Goal: Transaction & Acquisition: Purchase product/service

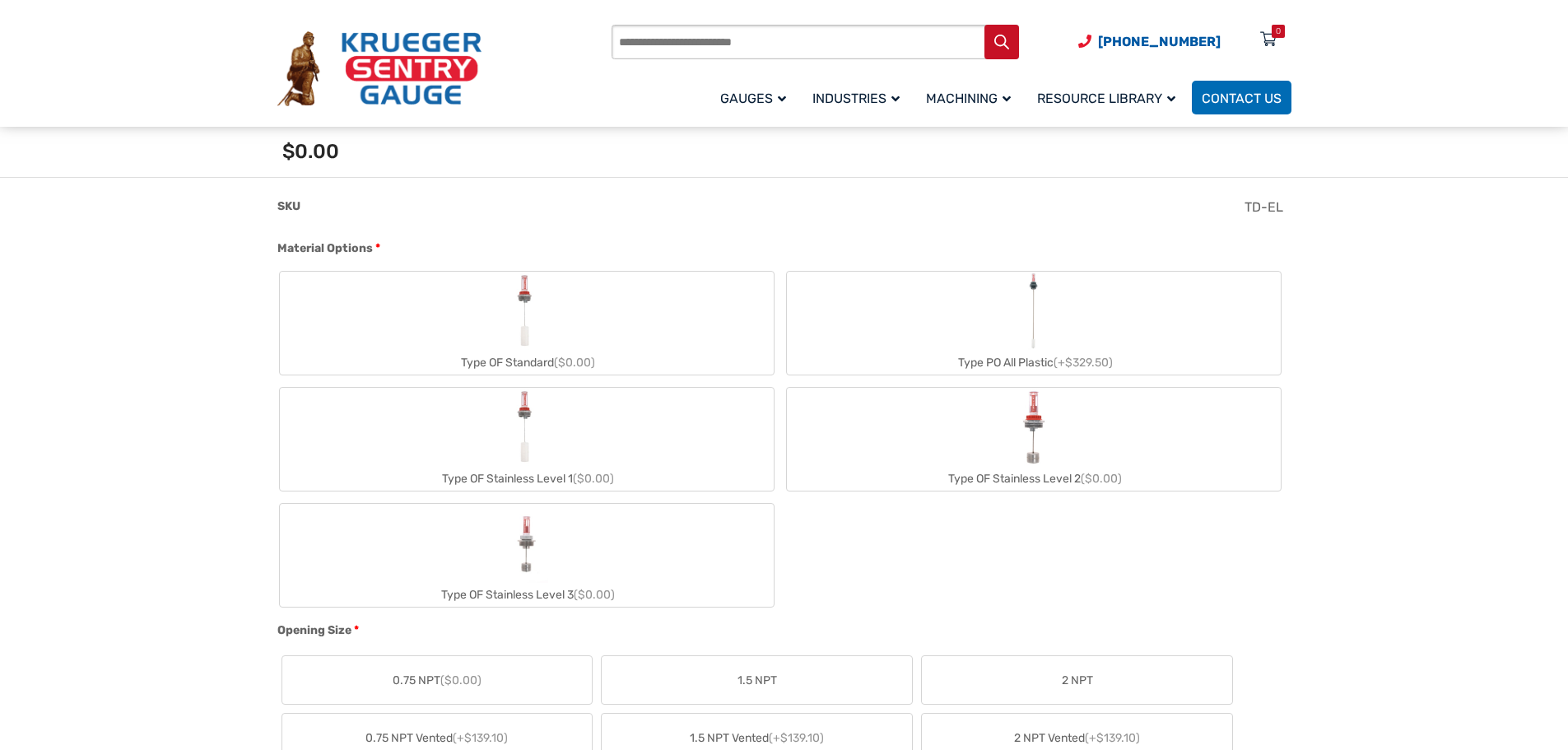
scroll to position [576, 0]
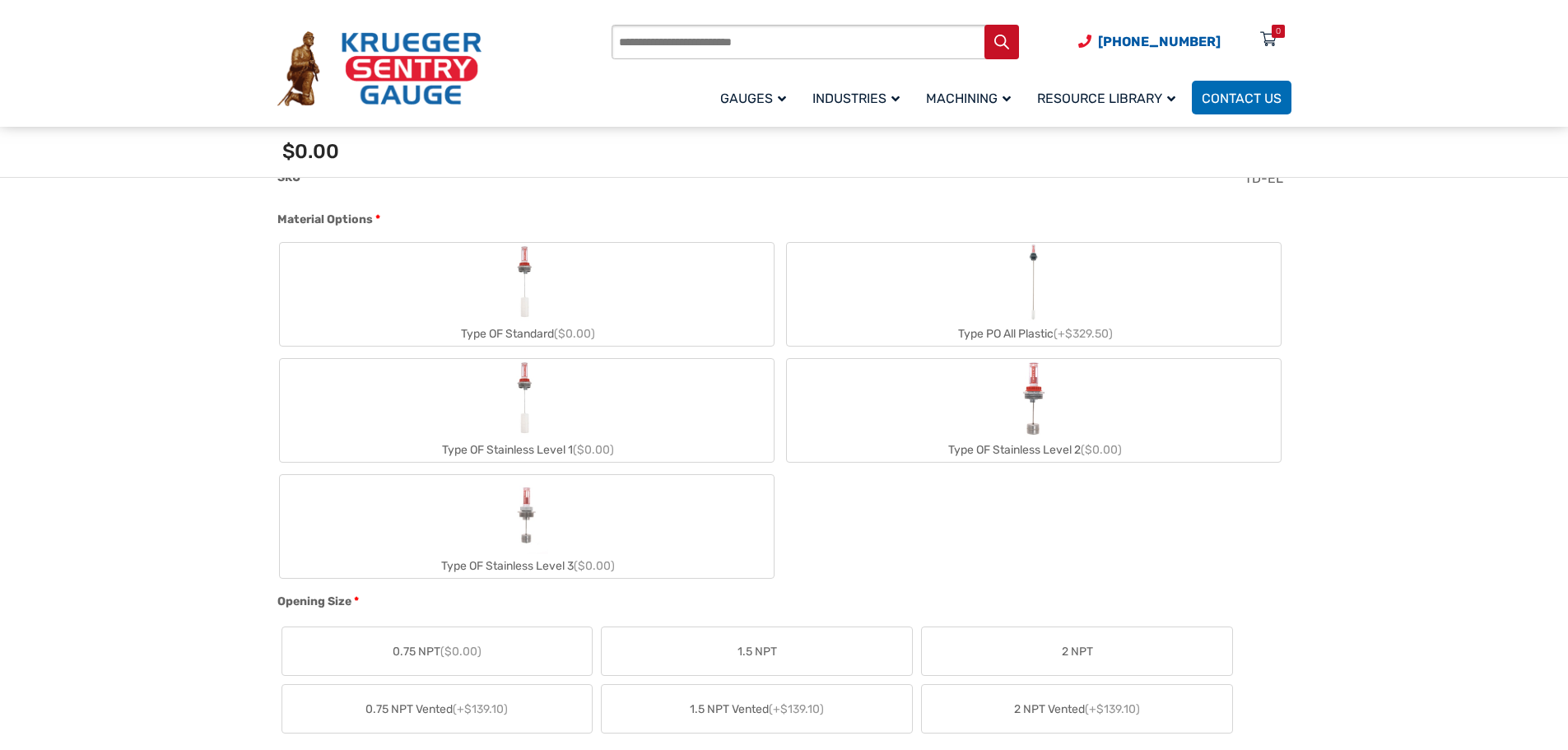
click at [525, 306] on img "Type OF Standard" at bounding box center [526, 282] width 37 height 79
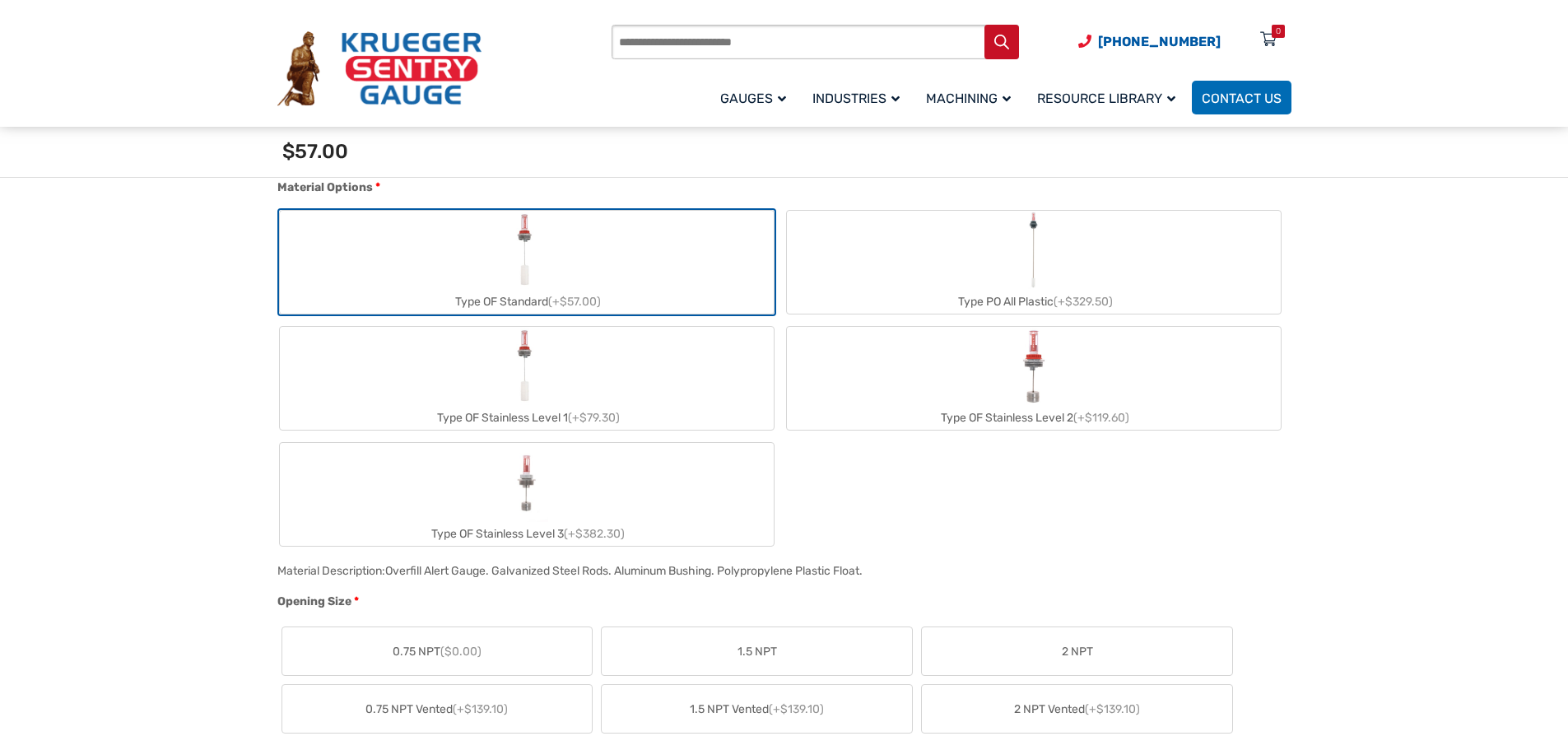
scroll to position [659, 0]
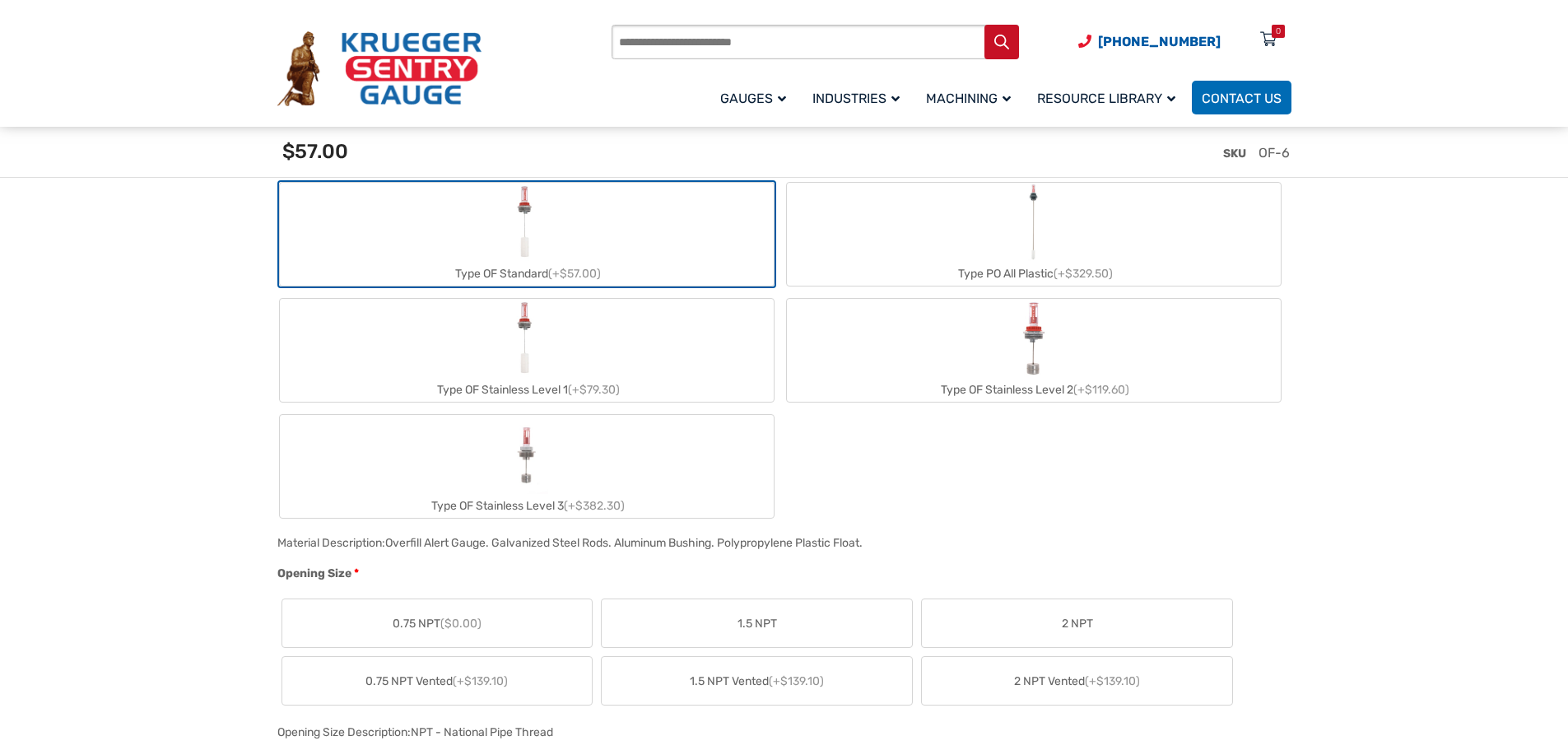
click at [541, 335] on img "Type OF Stainless Level 1" at bounding box center [526, 338] width 37 height 79
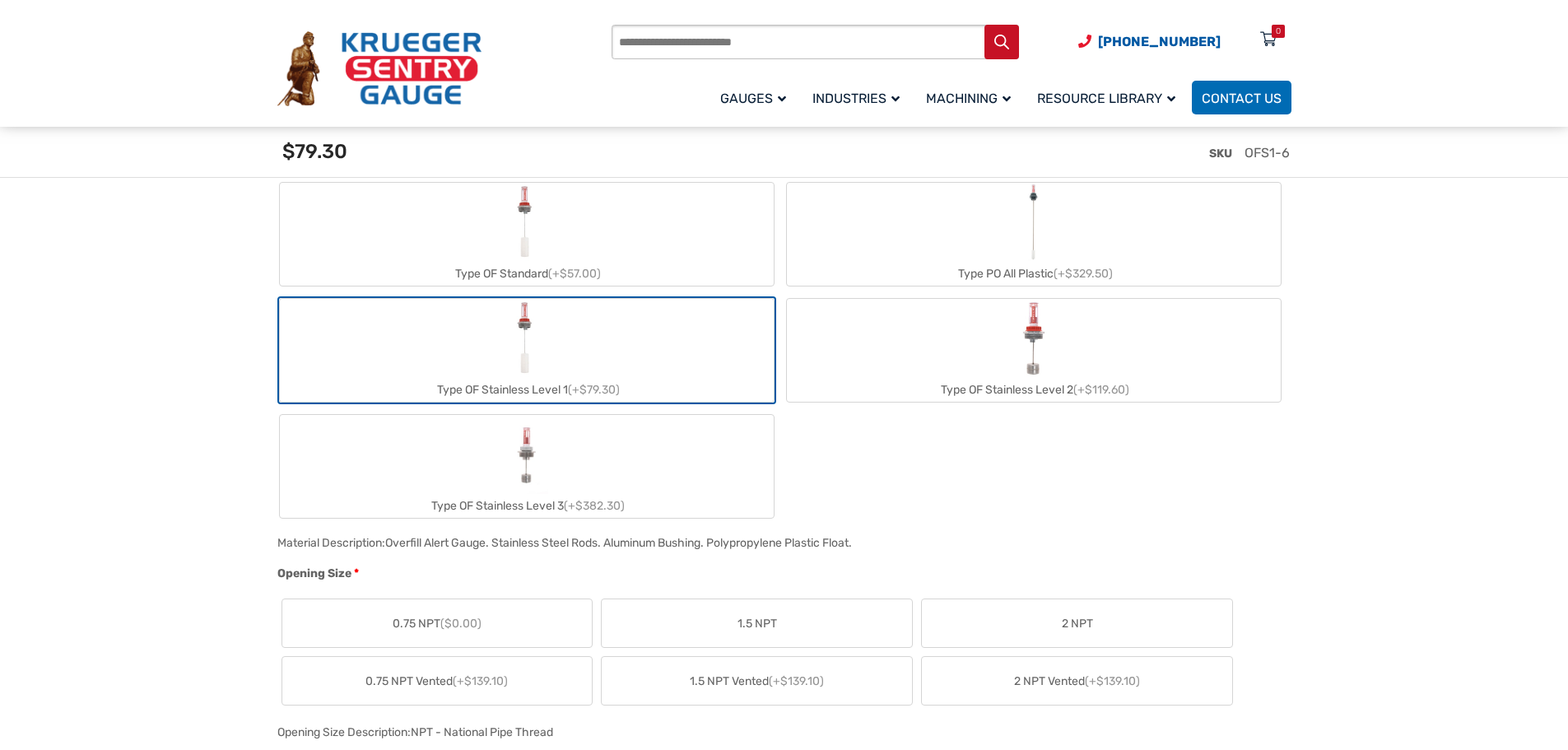
click at [515, 230] on img "Type OF Standard" at bounding box center [526, 222] width 37 height 79
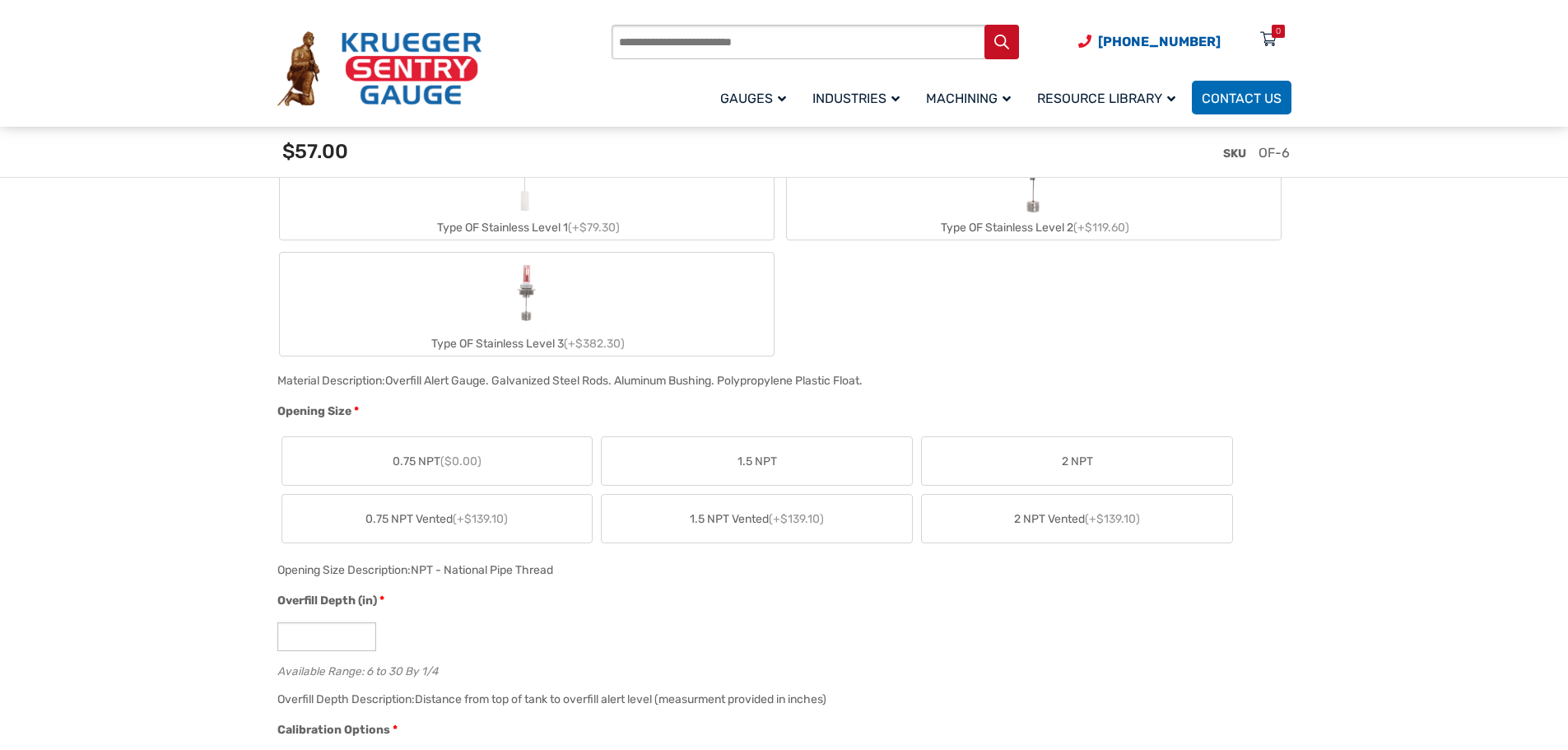
scroll to position [823, 0]
click at [1080, 458] on span "2 NPT" at bounding box center [1077, 459] width 32 height 17
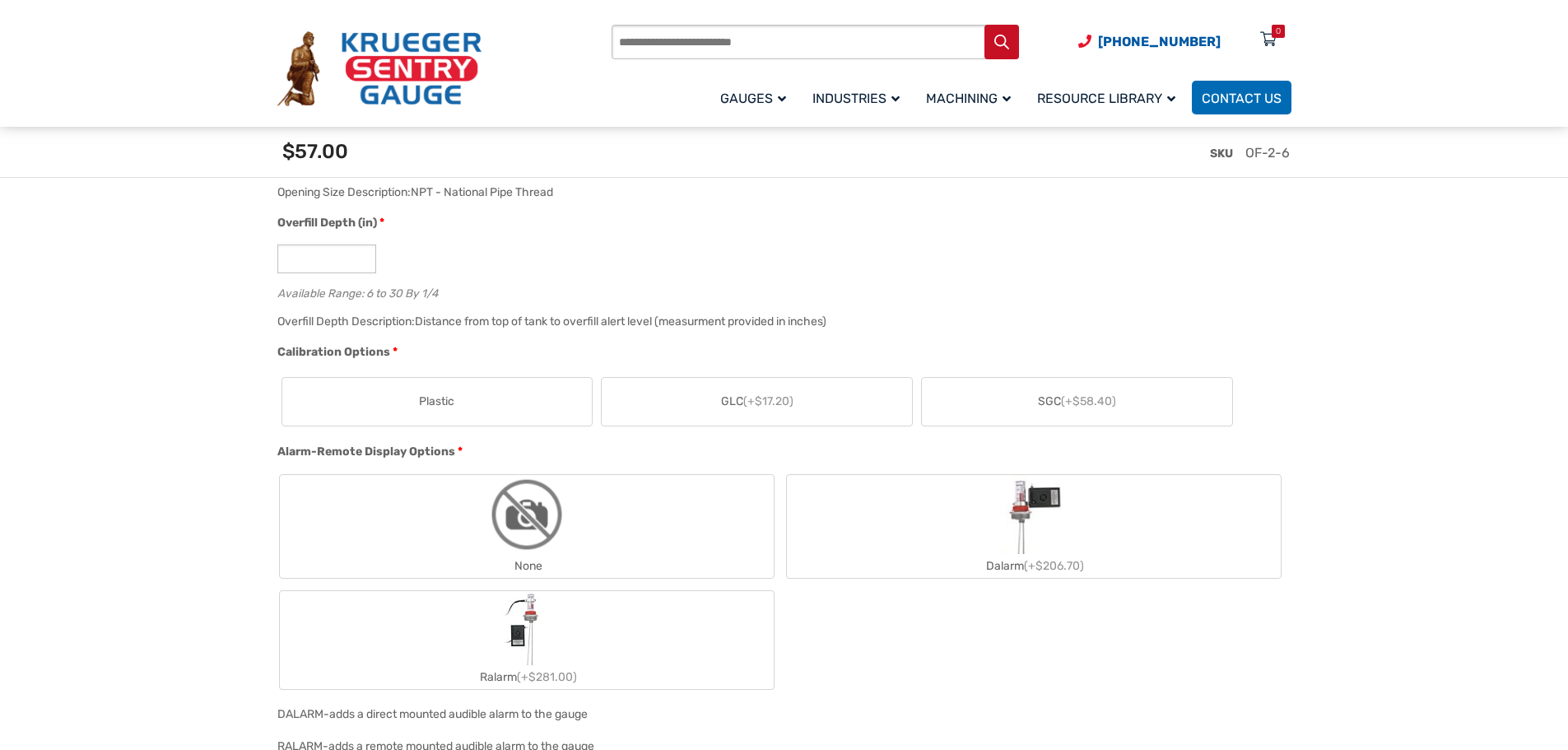
scroll to position [1236, 0]
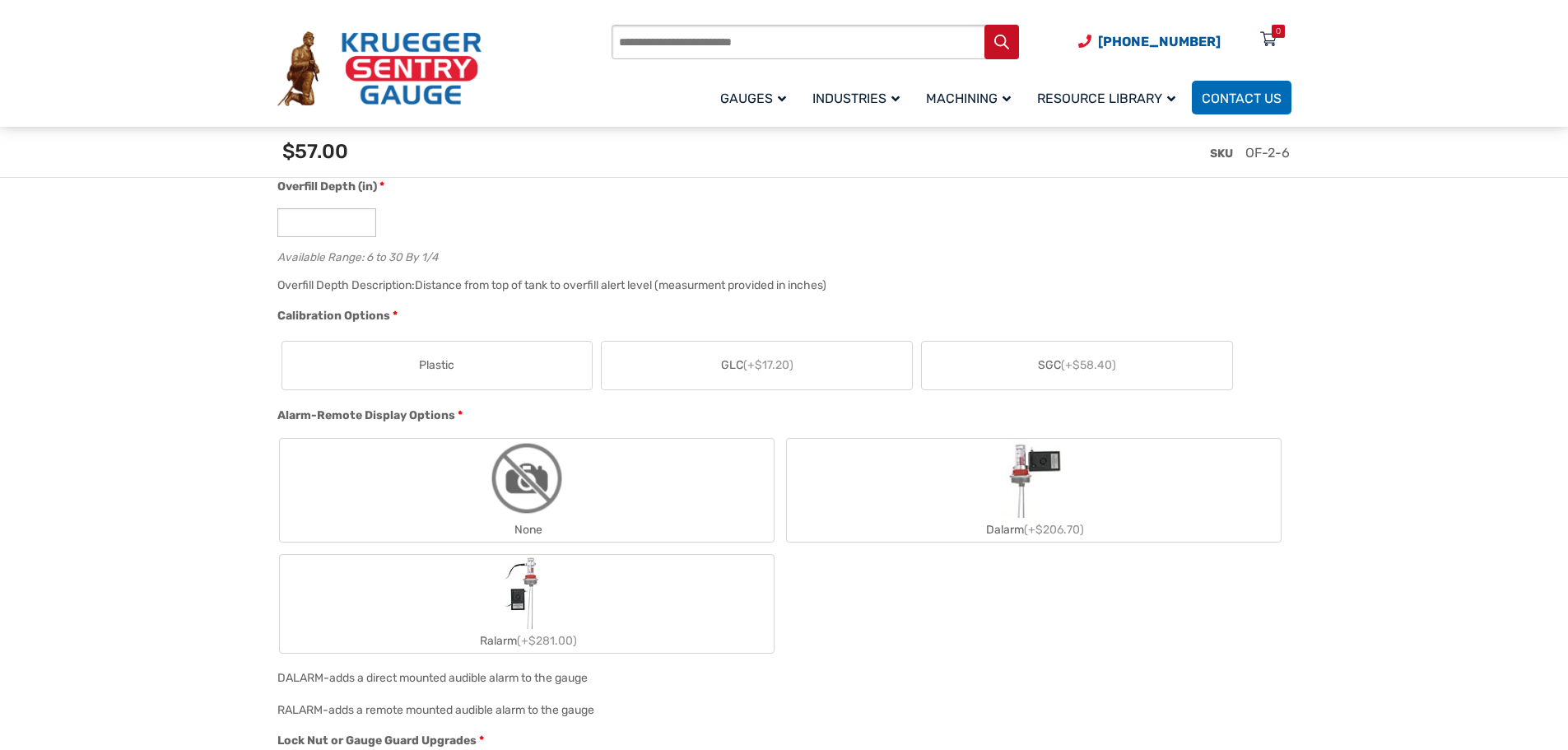
click at [1042, 478] on img "Dalarm" at bounding box center [1033, 478] width 68 height 79
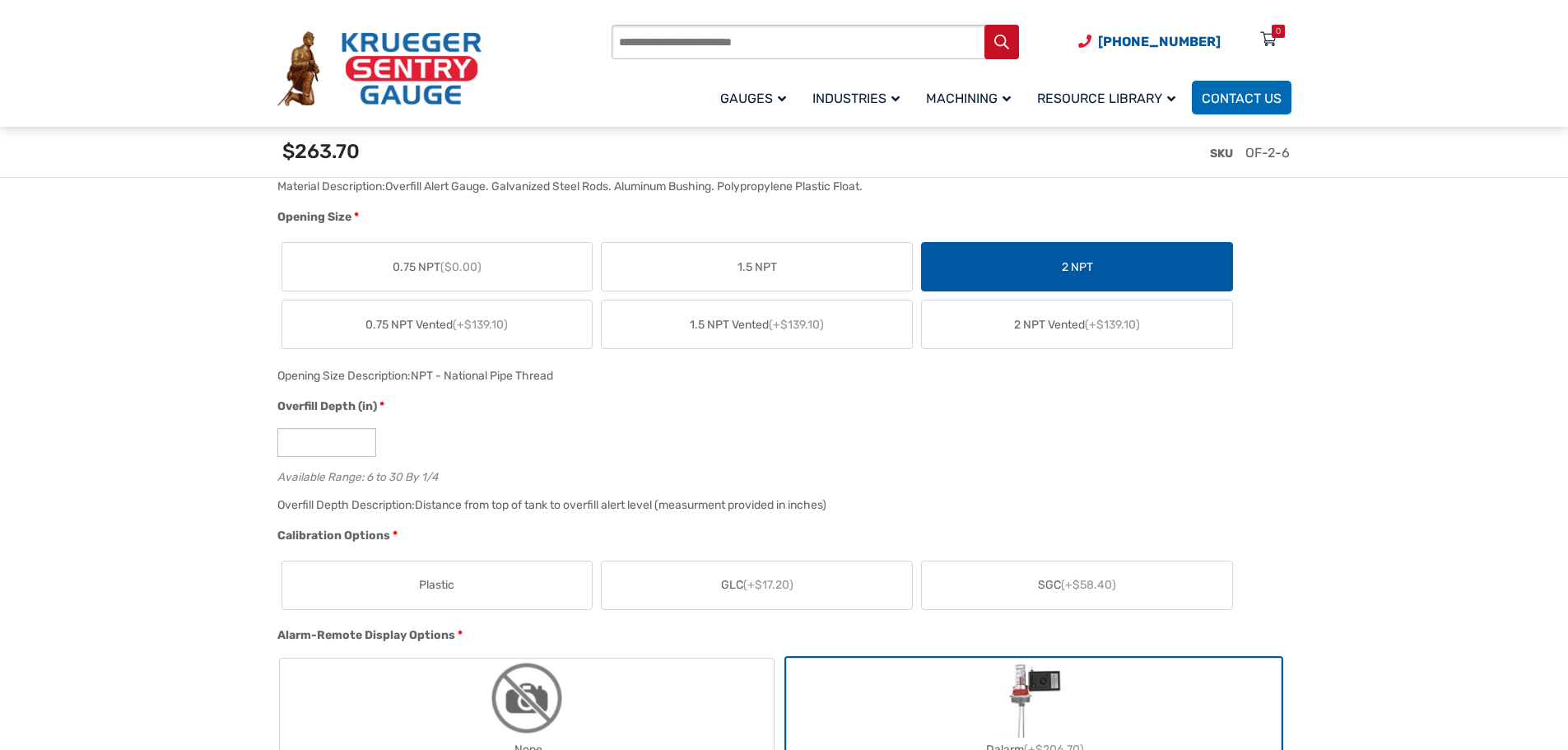
scroll to position [989, 0]
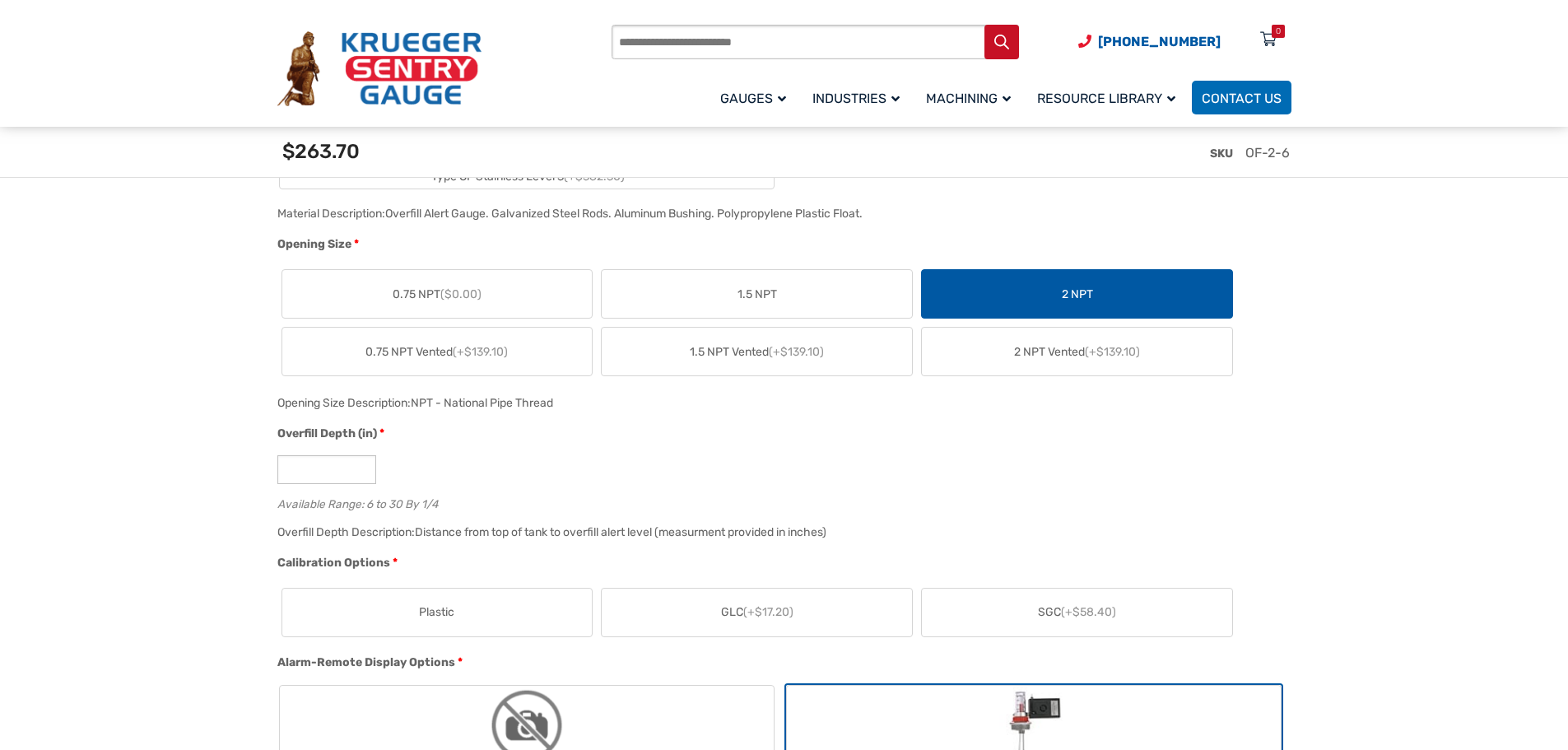
click at [737, 619] on span "GLC (+$17.20)" at bounding box center [757, 612] width 72 height 17
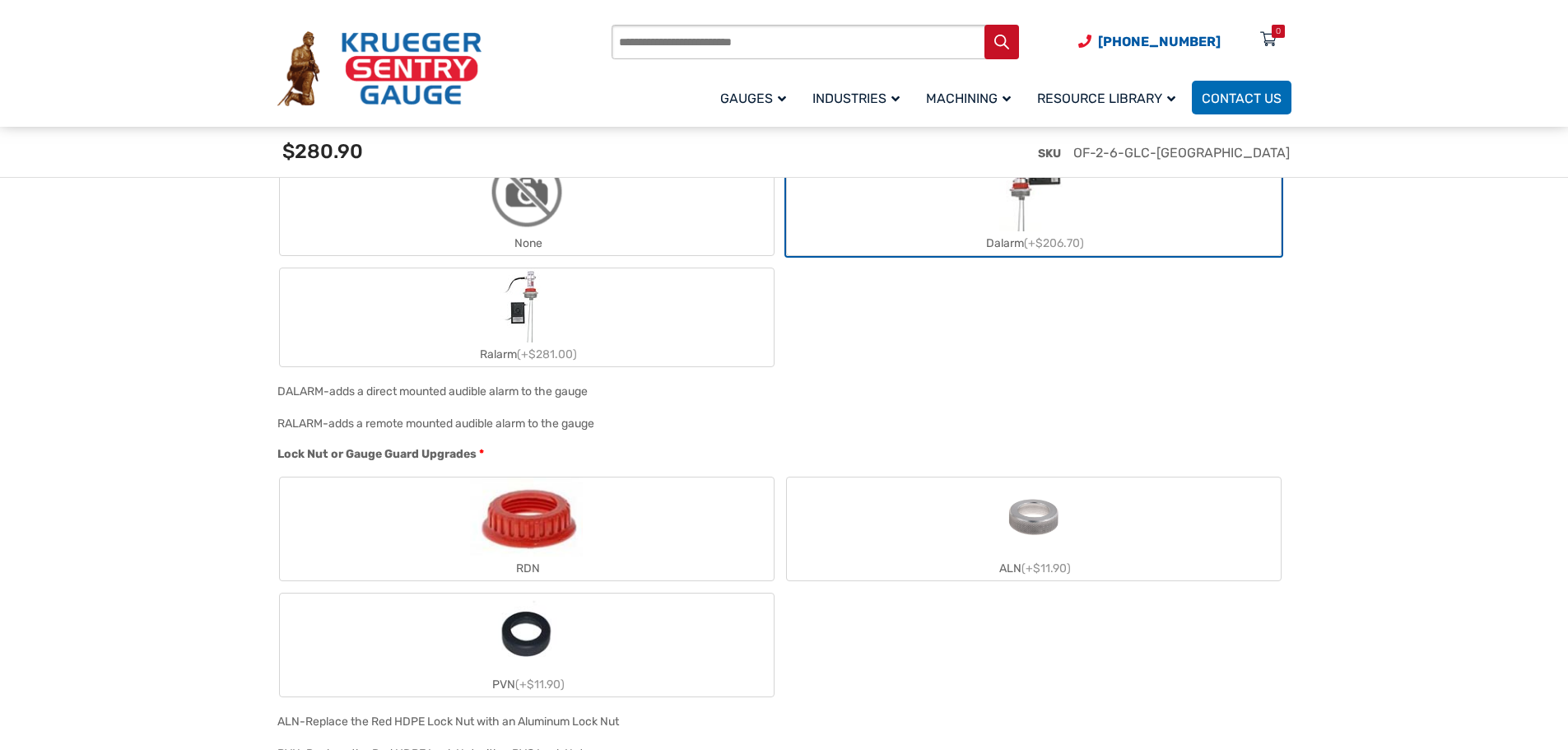
scroll to position [1729, 0]
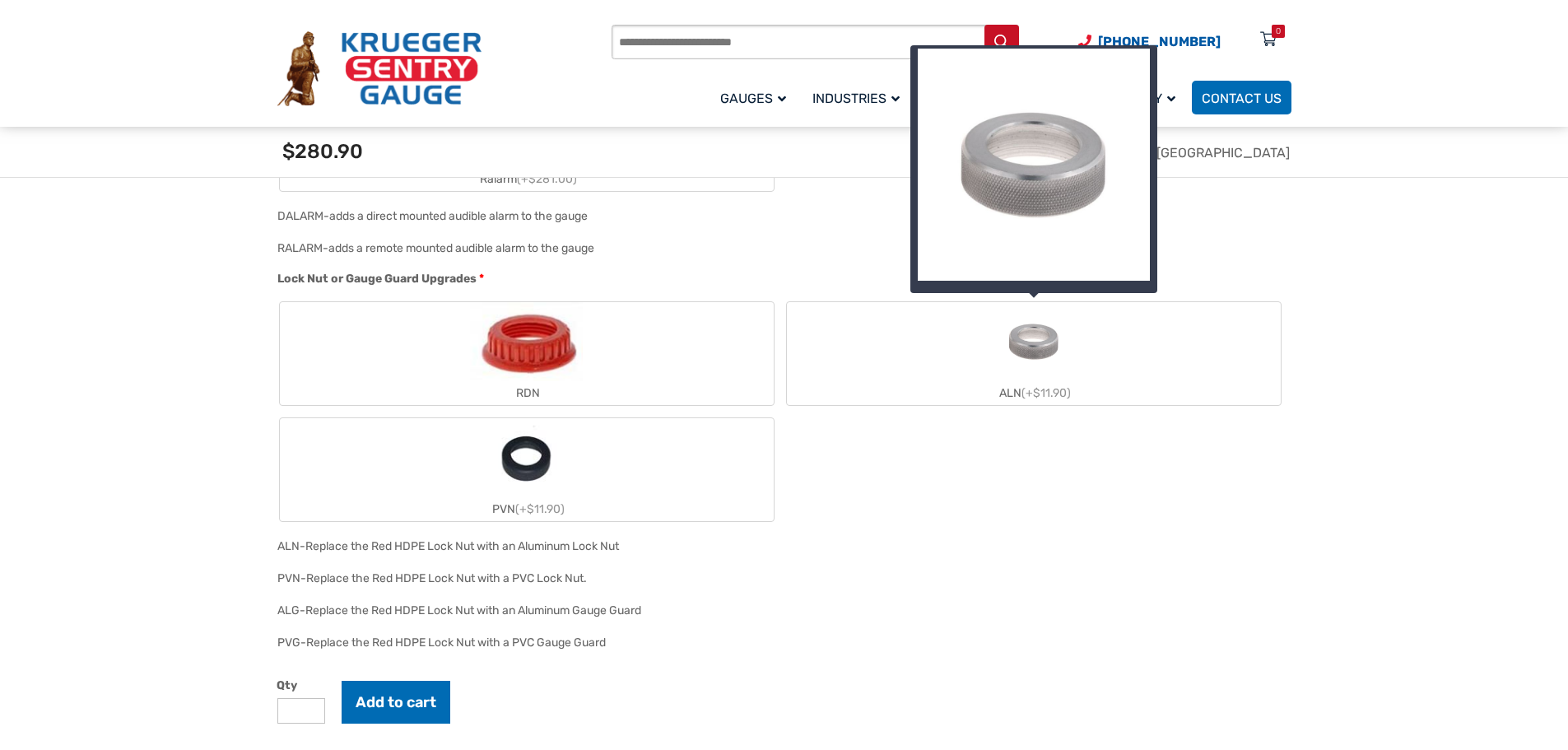
click at [1054, 384] on div "ALN (+$11.90)" at bounding box center [1034, 393] width 494 height 24
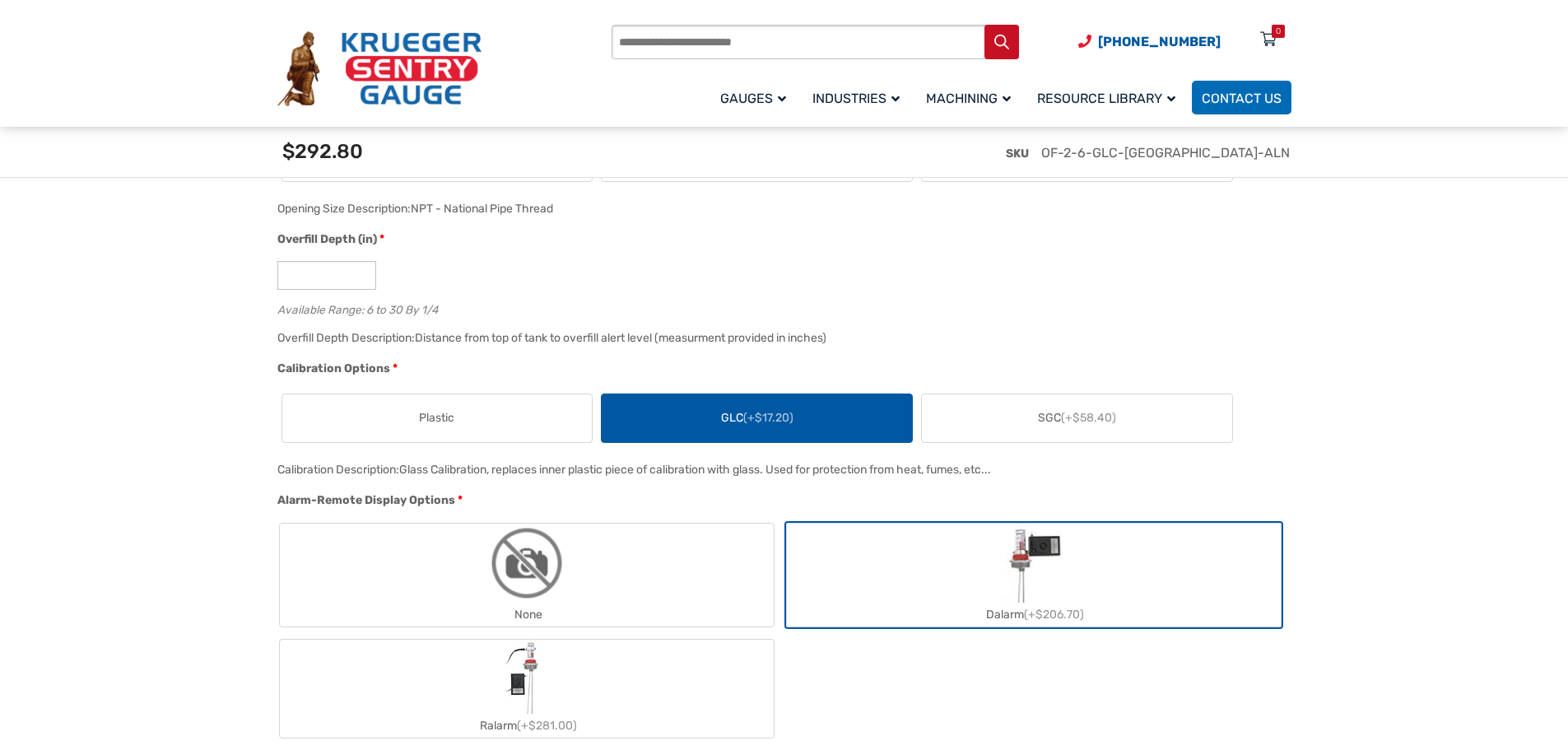
scroll to position [1153, 0]
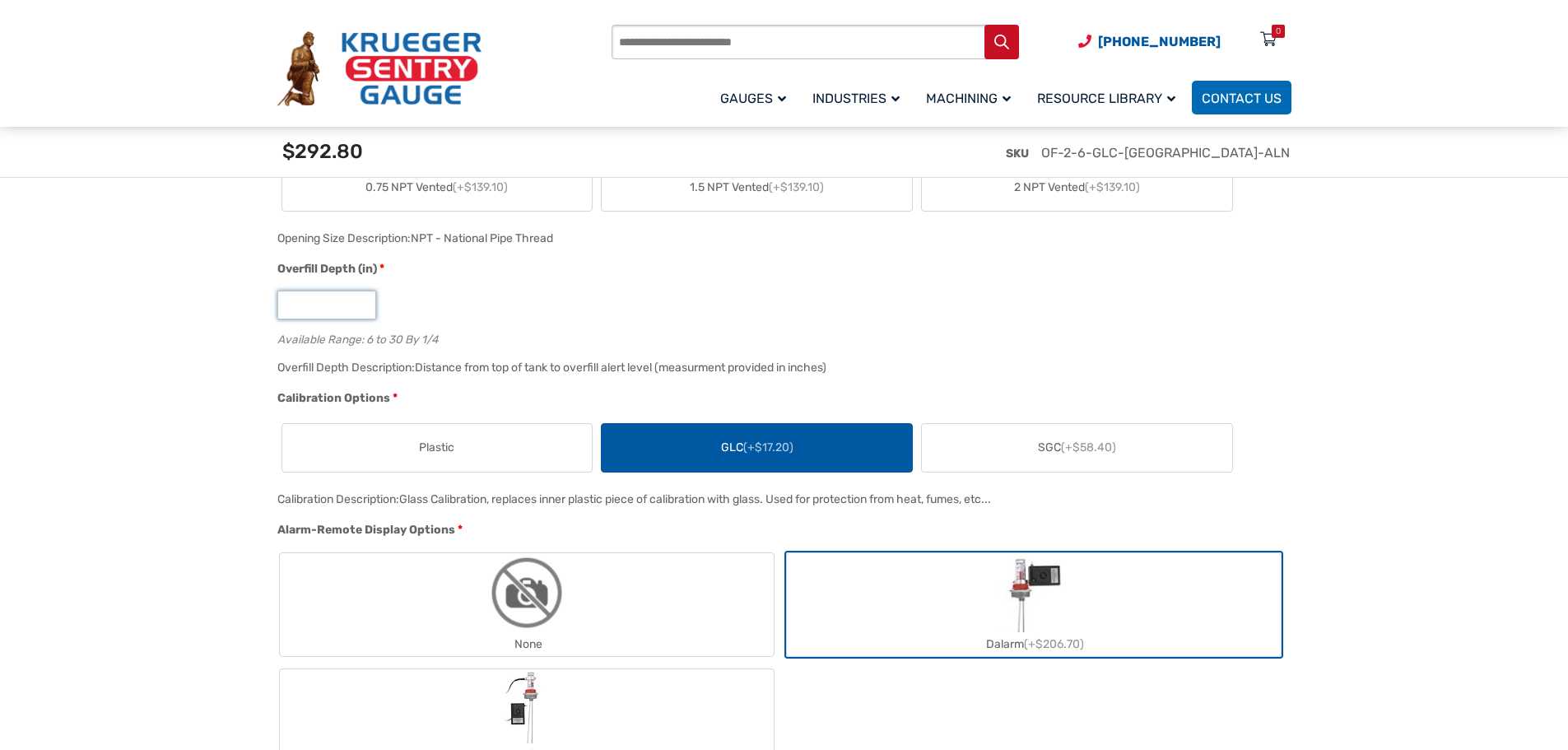
click at [365, 300] on input "*" at bounding box center [327, 305] width 99 height 29
type input "*"
click at [361, 310] on input "*" at bounding box center [327, 305] width 99 height 29
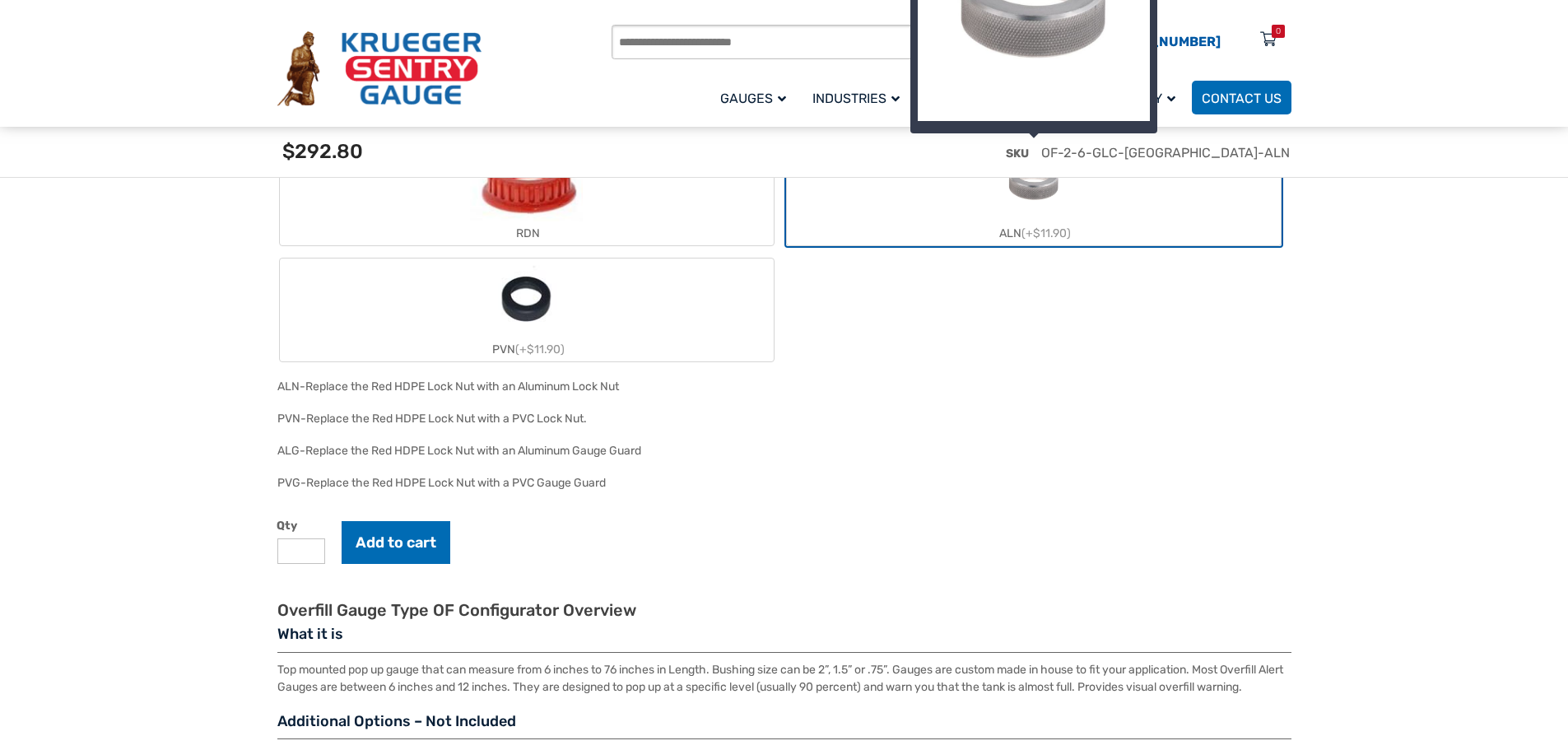
scroll to position [1895, 0]
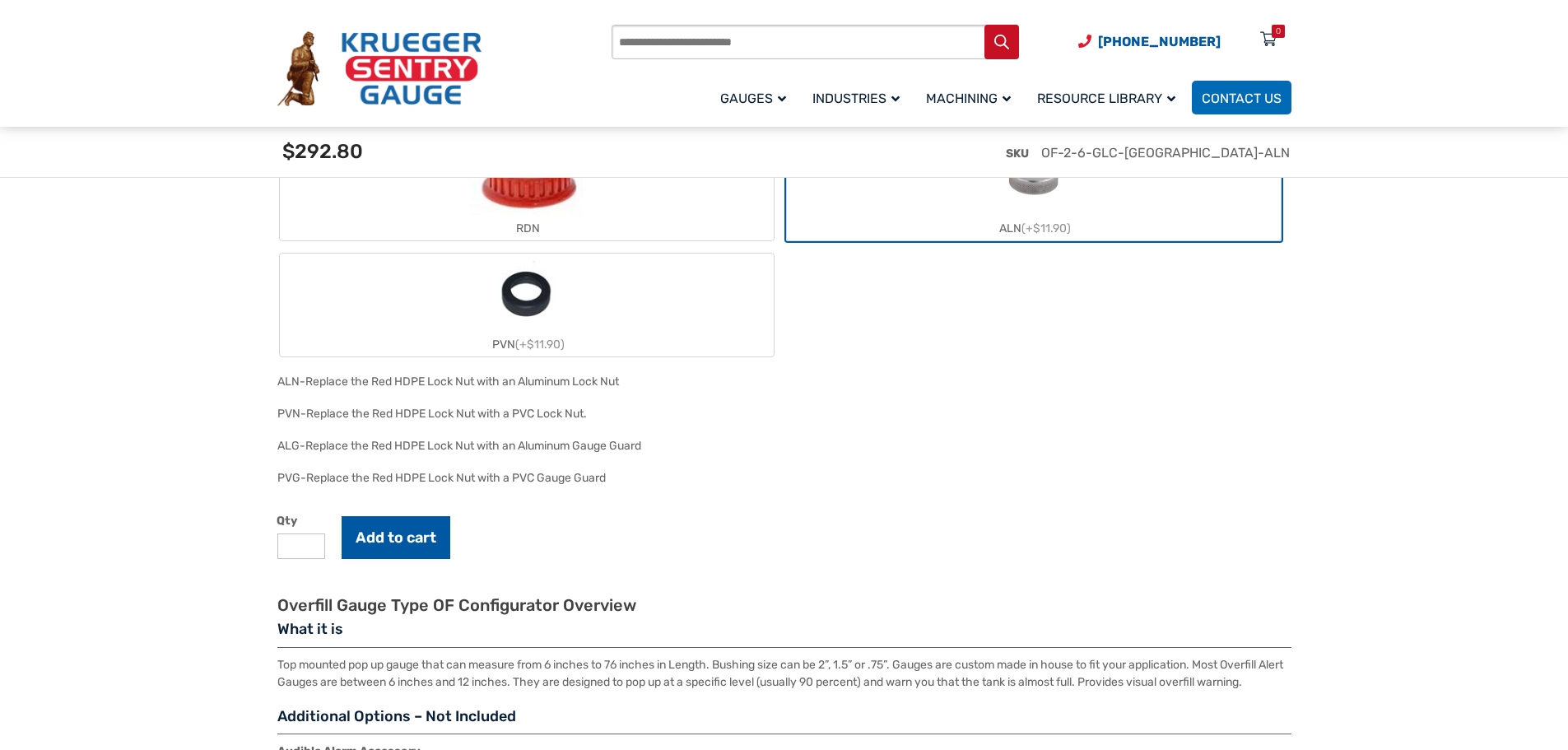
click at [405, 536] on button "Add to cart" at bounding box center [396, 538] width 109 height 43
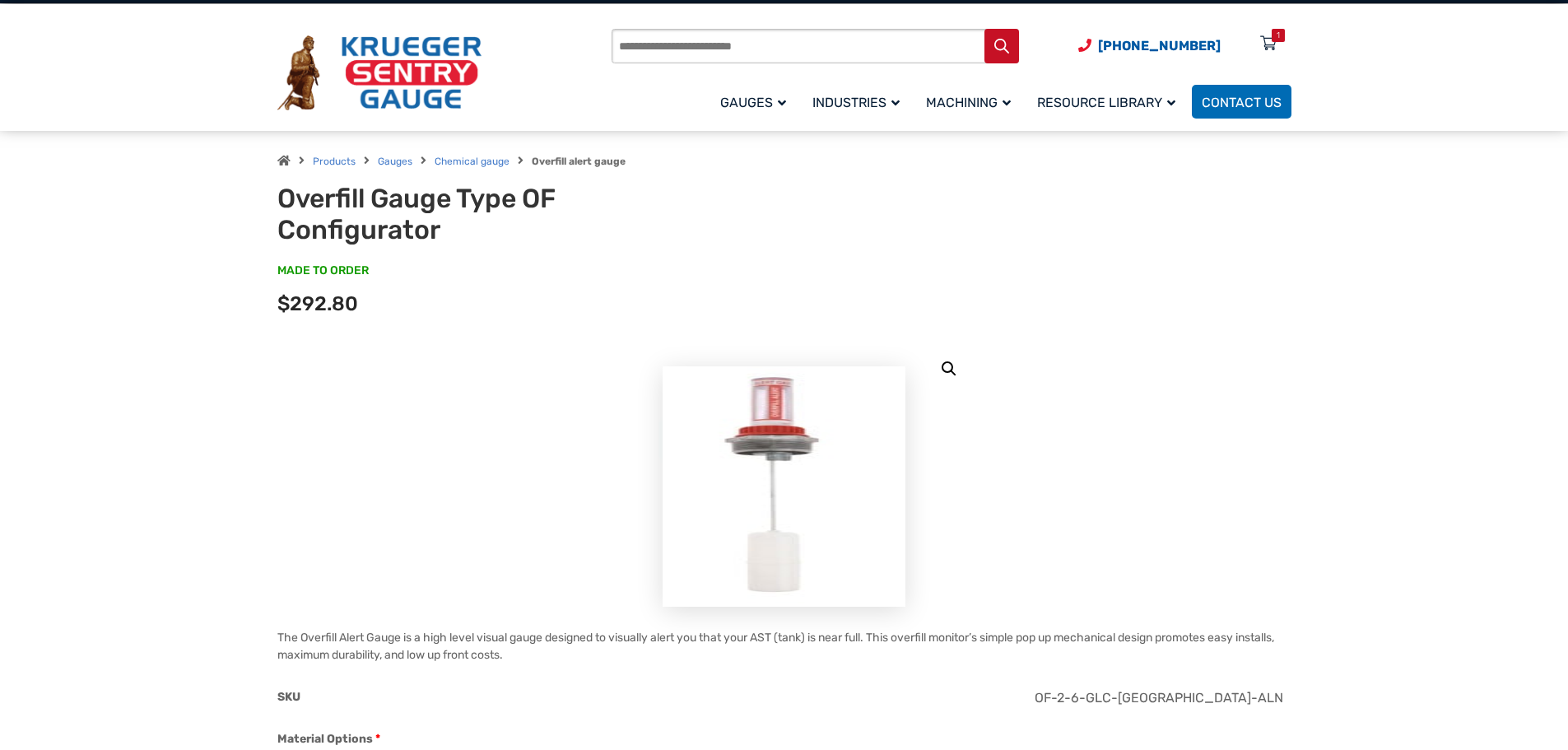
scroll to position [0, 0]
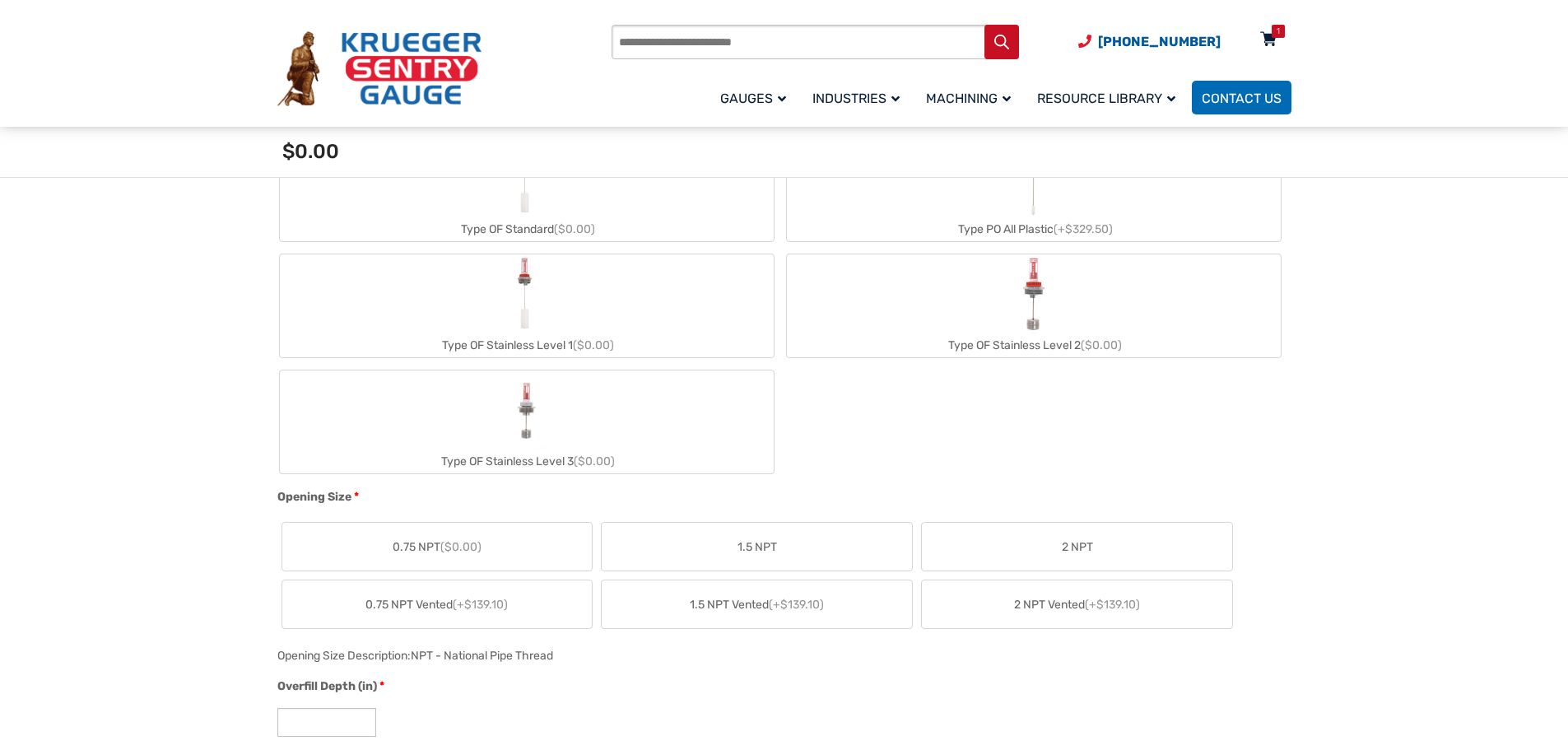
click at [1274, 36] on div "1" at bounding box center [1278, 31] width 13 height 13
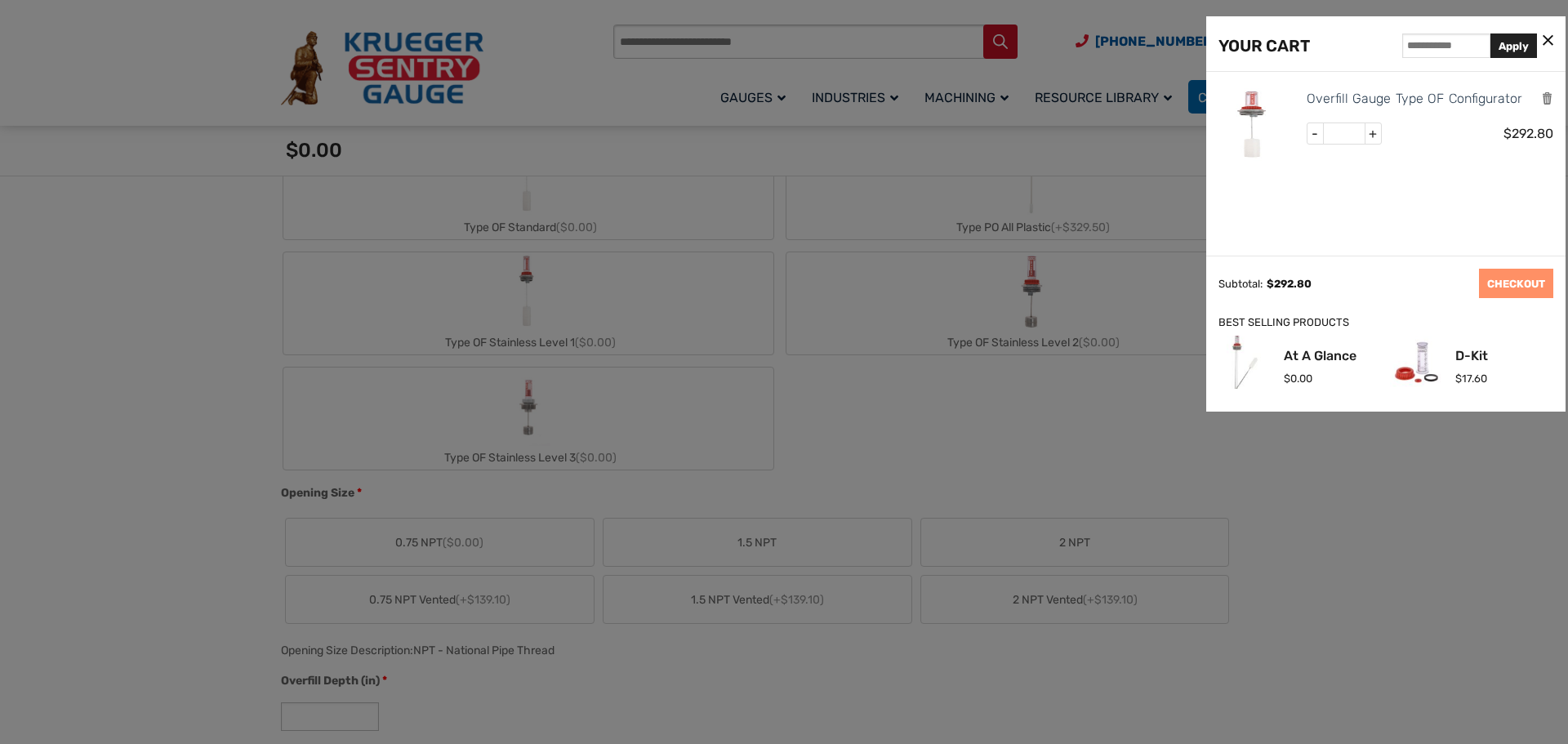
click at [1549, 40] on icon at bounding box center [1548, 41] width 11 height 17
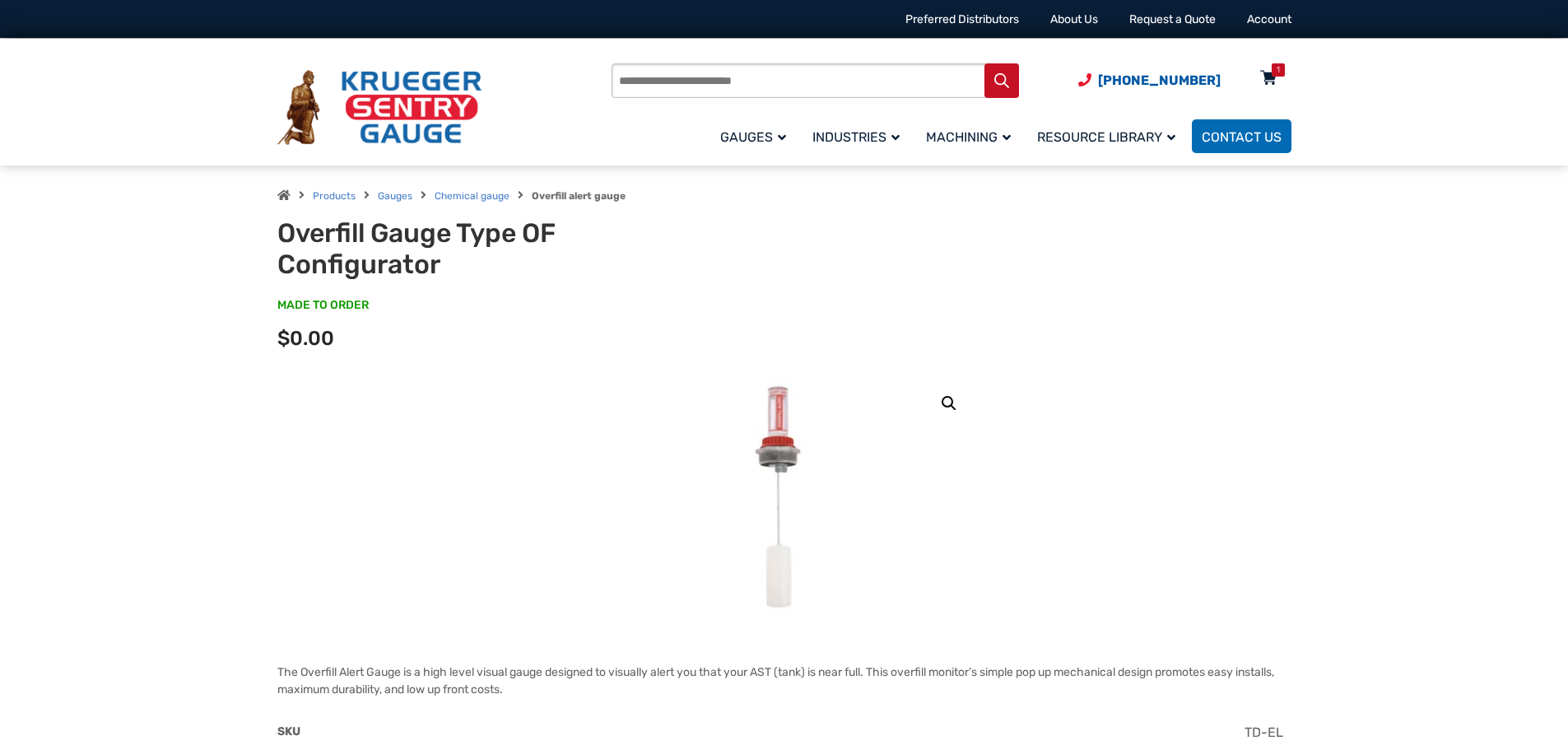
click at [1270, 83] on icon at bounding box center [1268, 78] width 16 height 26
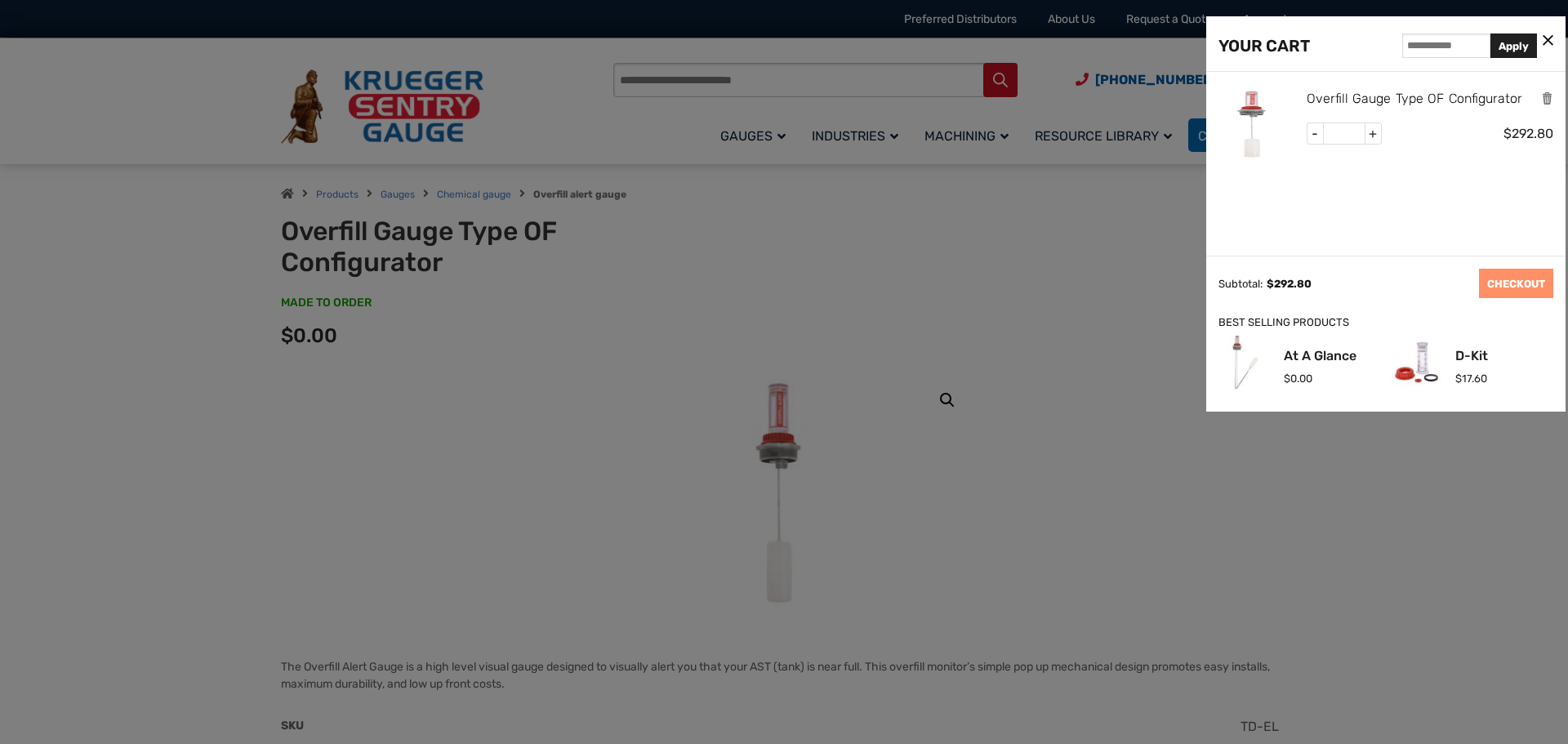
click at [1365, 99] on link "Overfill Gauge Type OF Configurator" at bounding box center [1414, 98] width 216 height 21
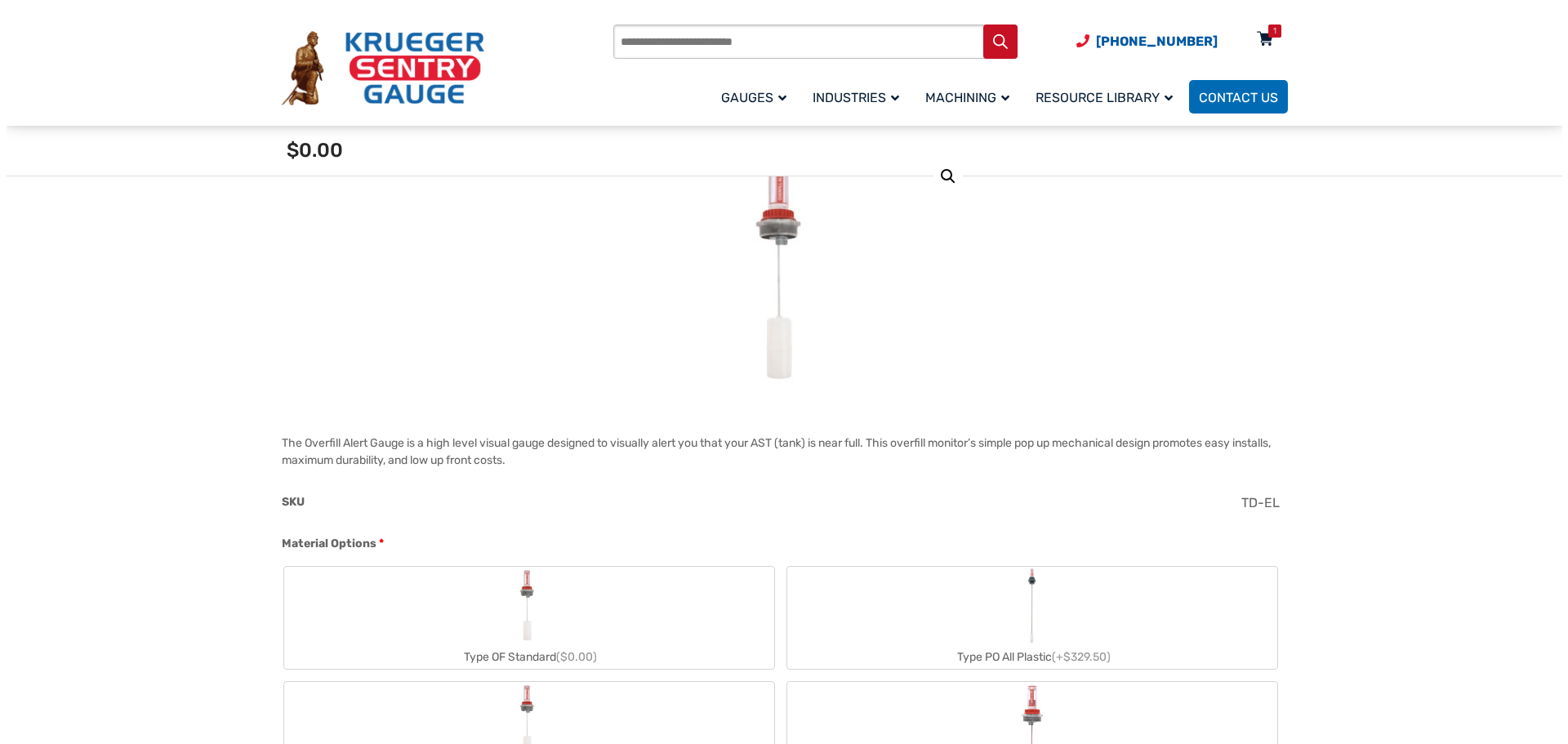
scroll to position [245, 0]
click at [1252, 41] on icon at bounding box center [1259, 40] width 16 height 26
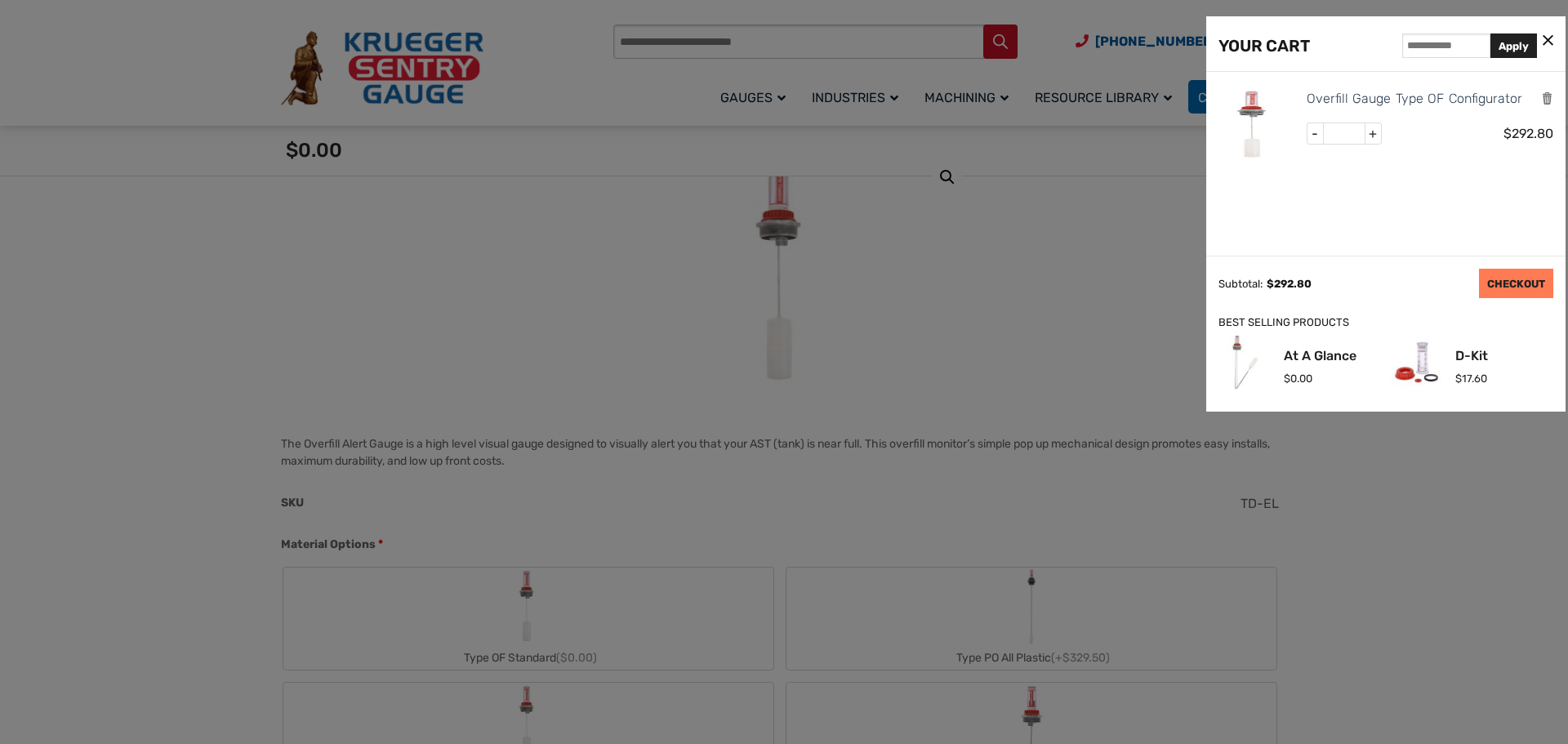
click at [1512, 282] on link "CHECKOUT" at bounding box center [1516, 283] width 74 height 30
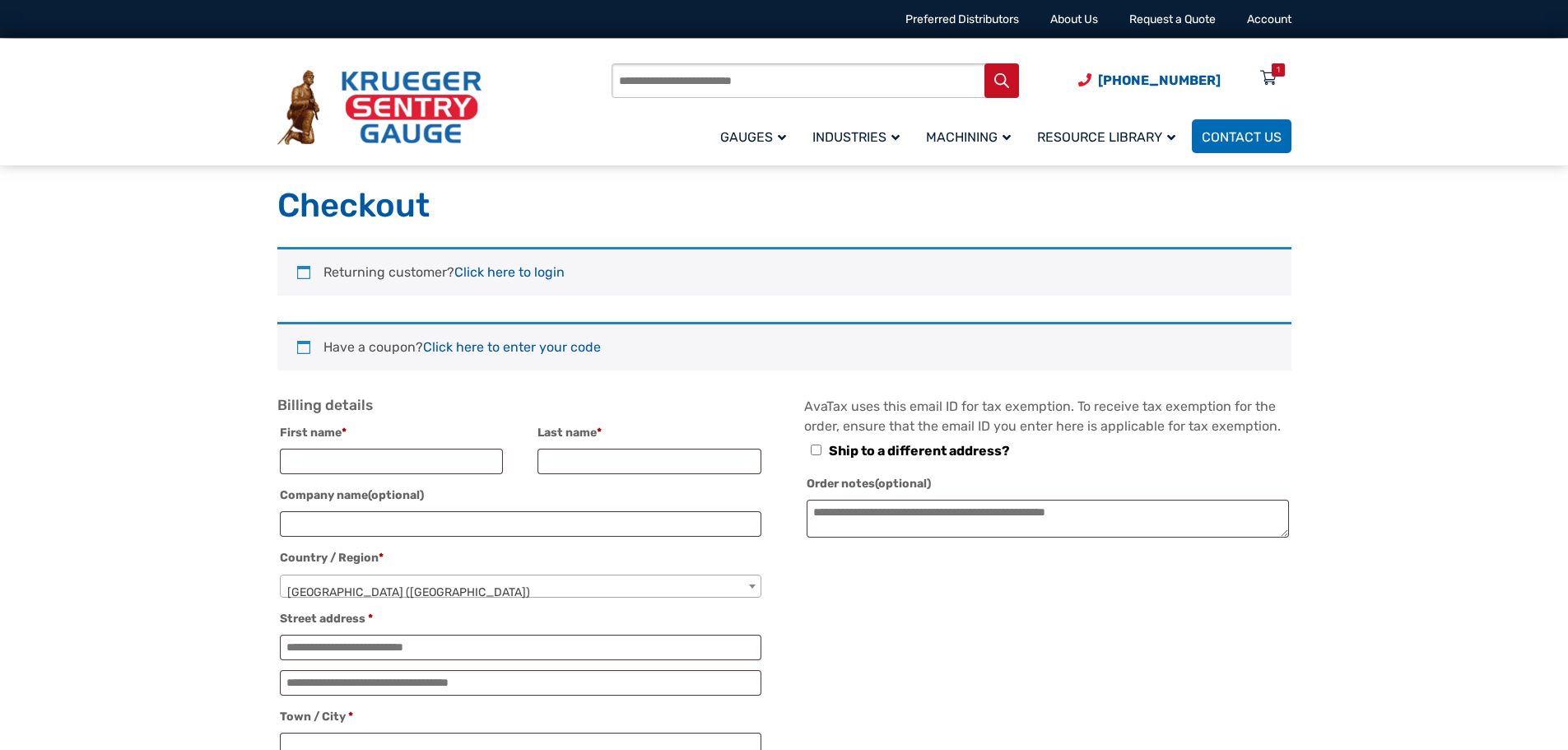
select select "**"
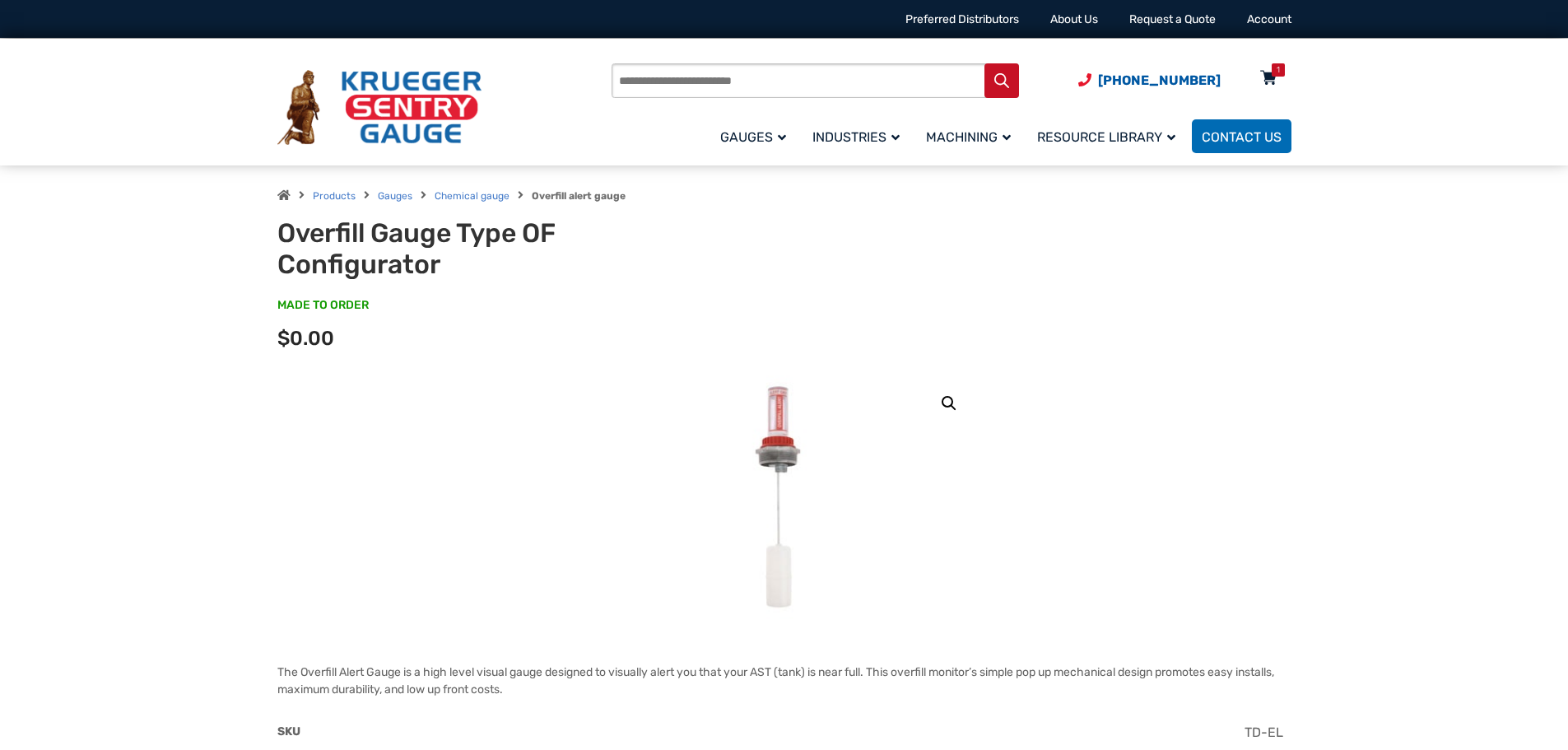
click at [1272, 74] on div "1" at bounding box center [1278, 69] width 13 height 13
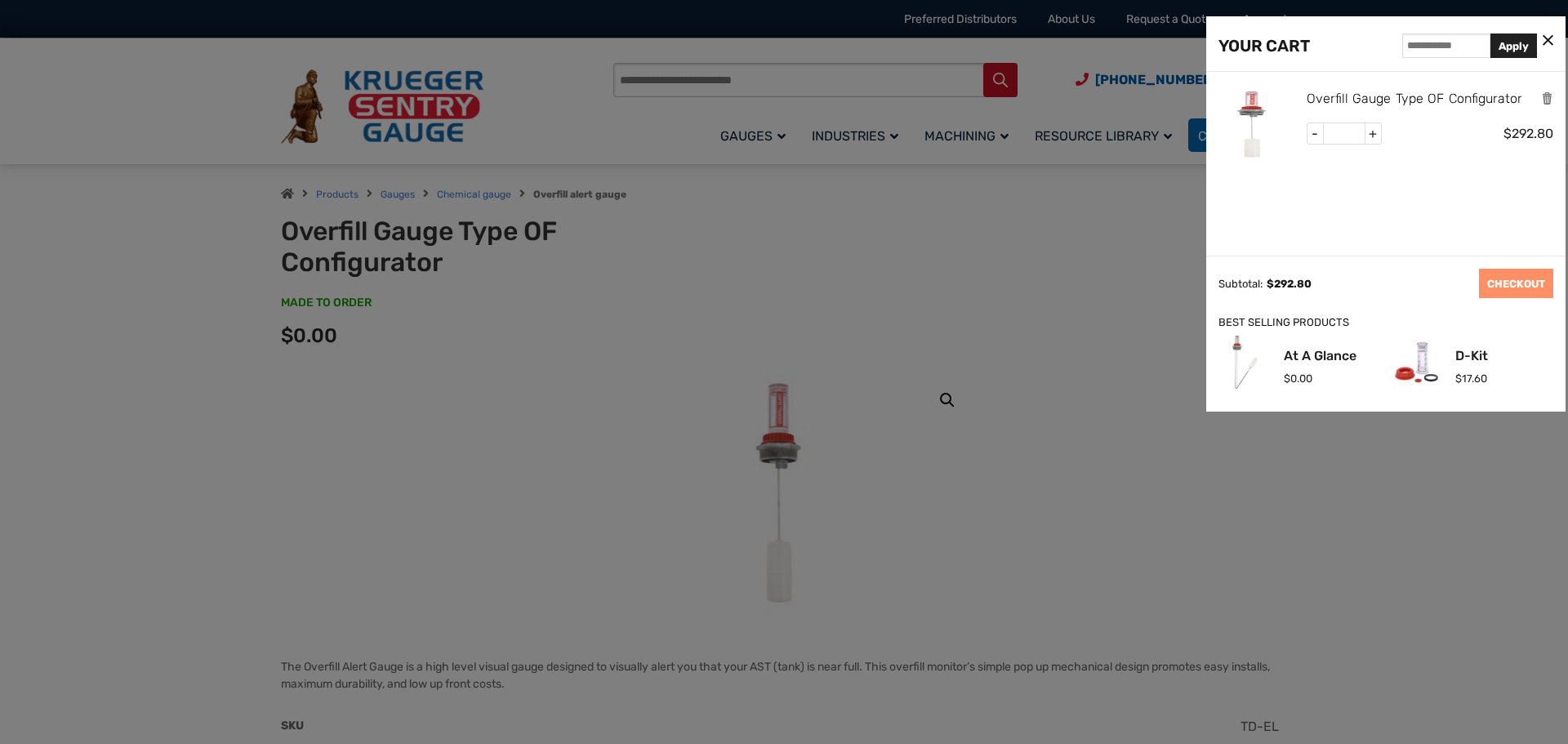
click at [1413, 96] on link "Overfill Gauge Type OF Configurator" at bounding box center [1414, 98] width 216 height 21
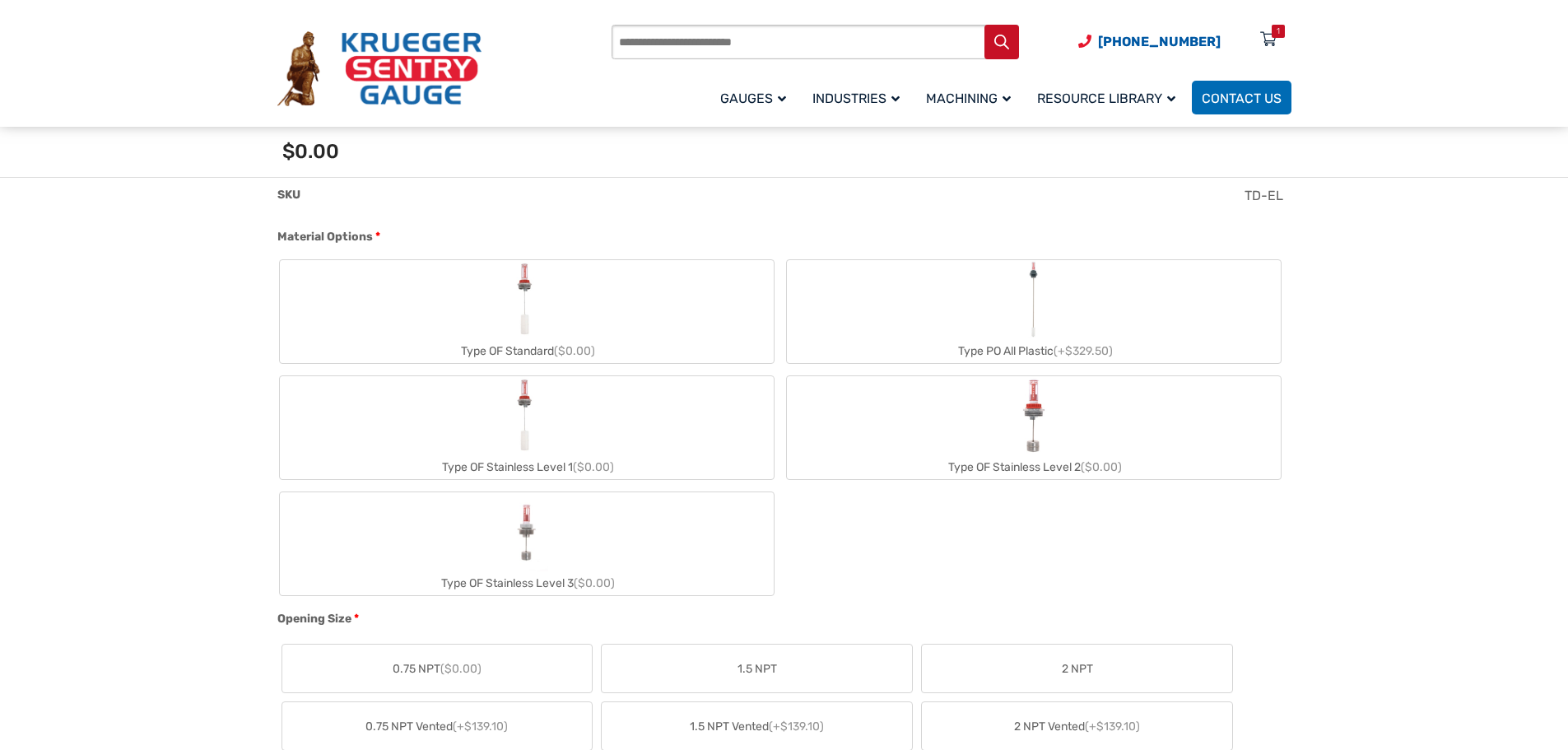
scroll to position [576, 0]
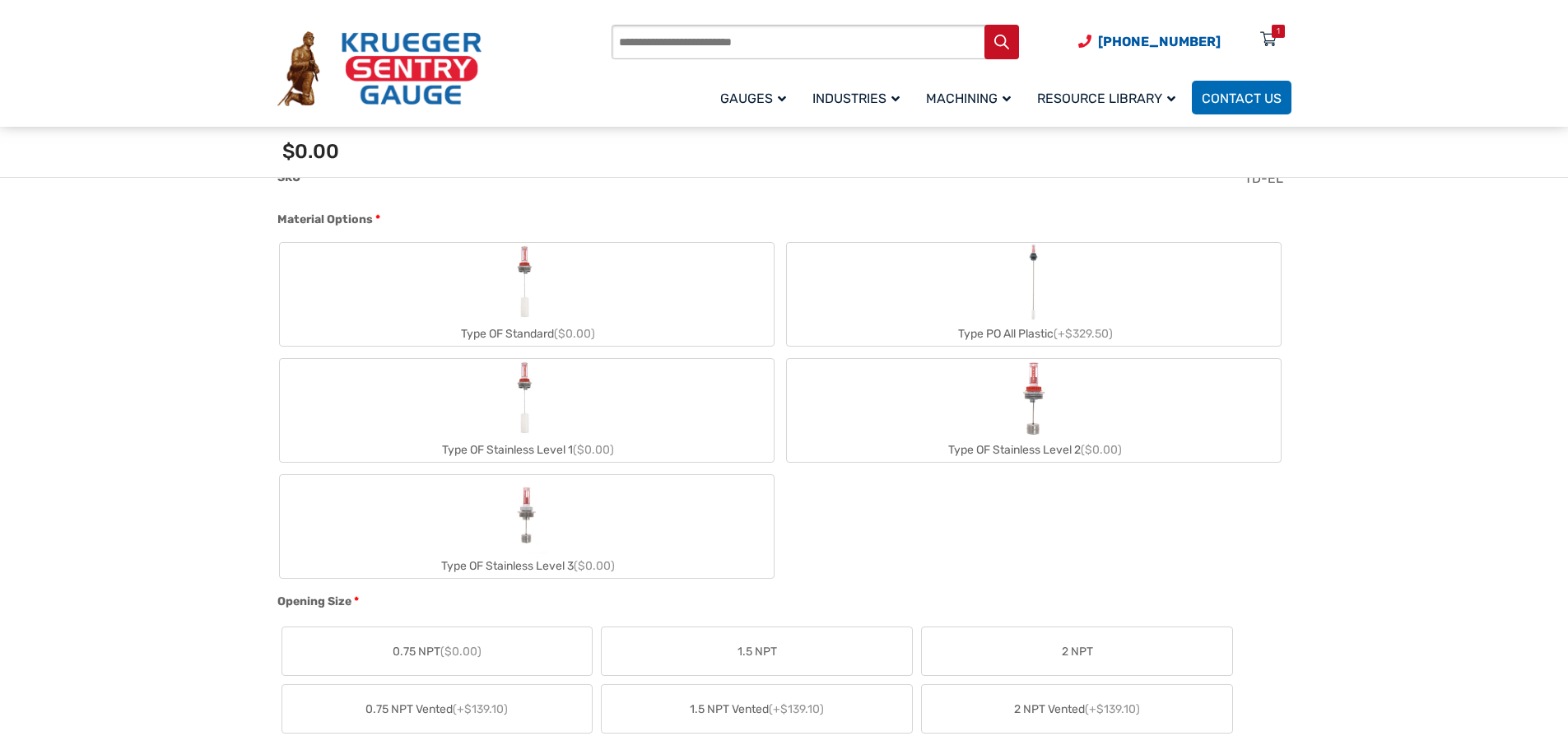
click at [544, 302] on img "Type OF Standard" at bounding box center [526, 282] width 37 height 79
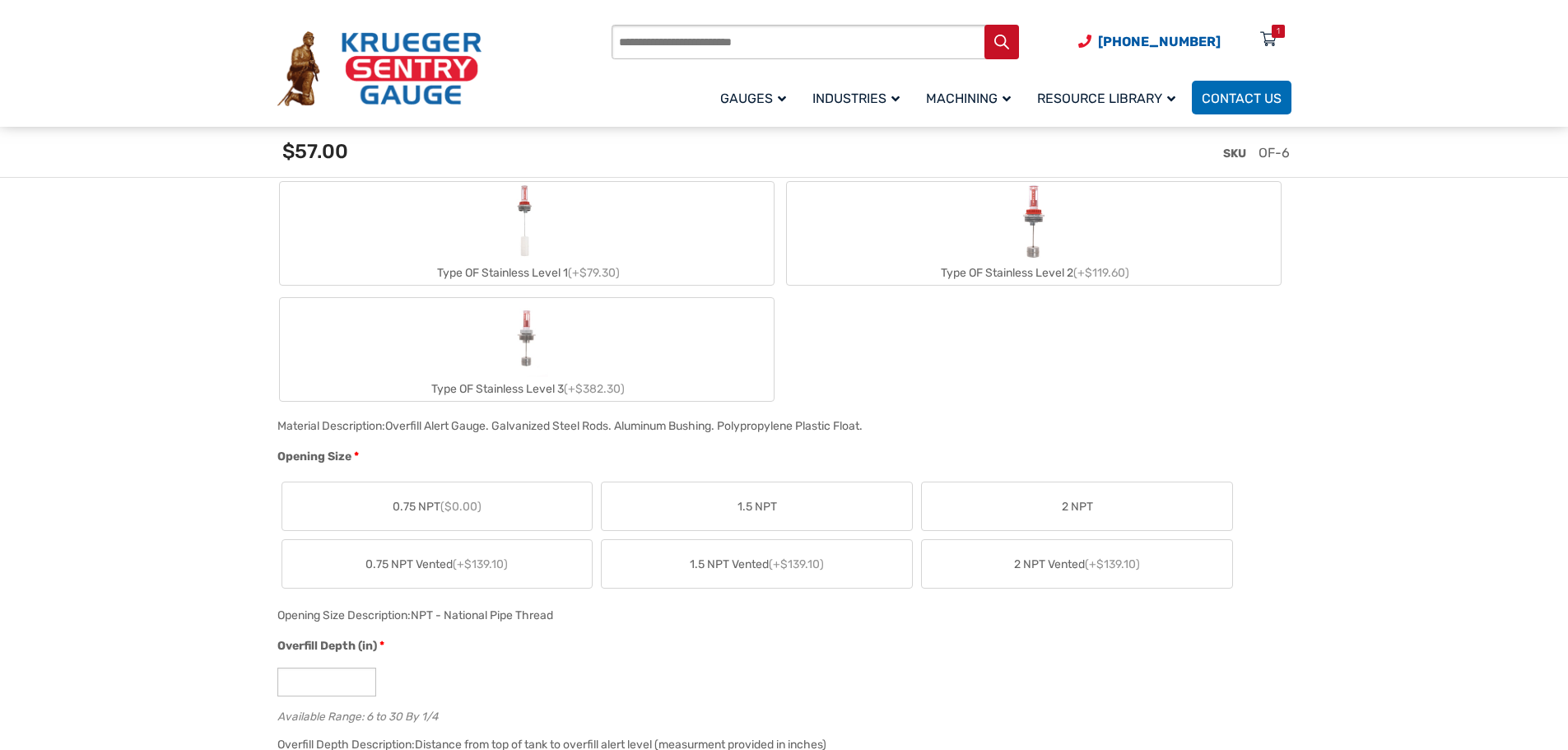
scroll to position [823, 0]
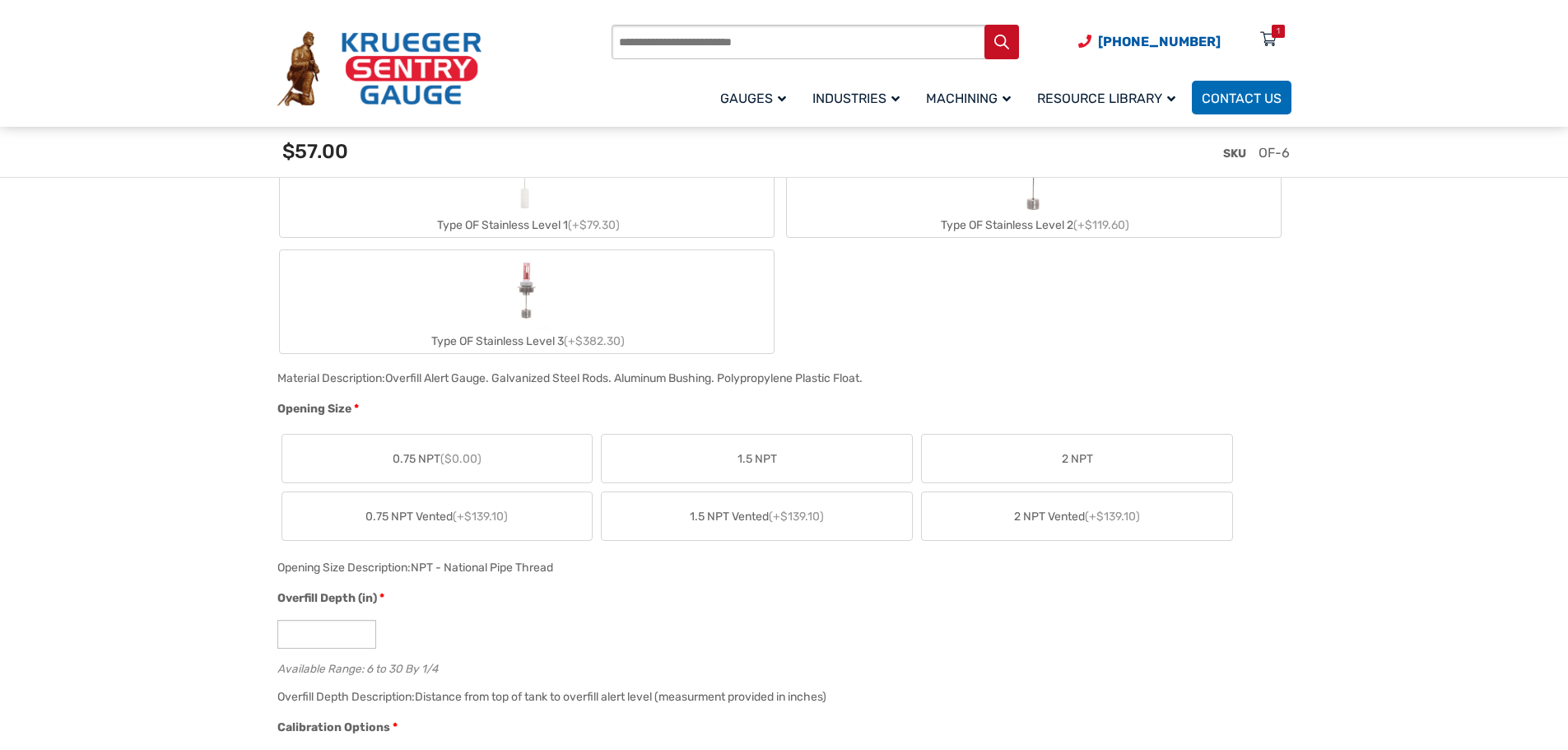
click at [1066, 464] on span "2 NPT" at bounding box center [1077, 459] width 32 height 17
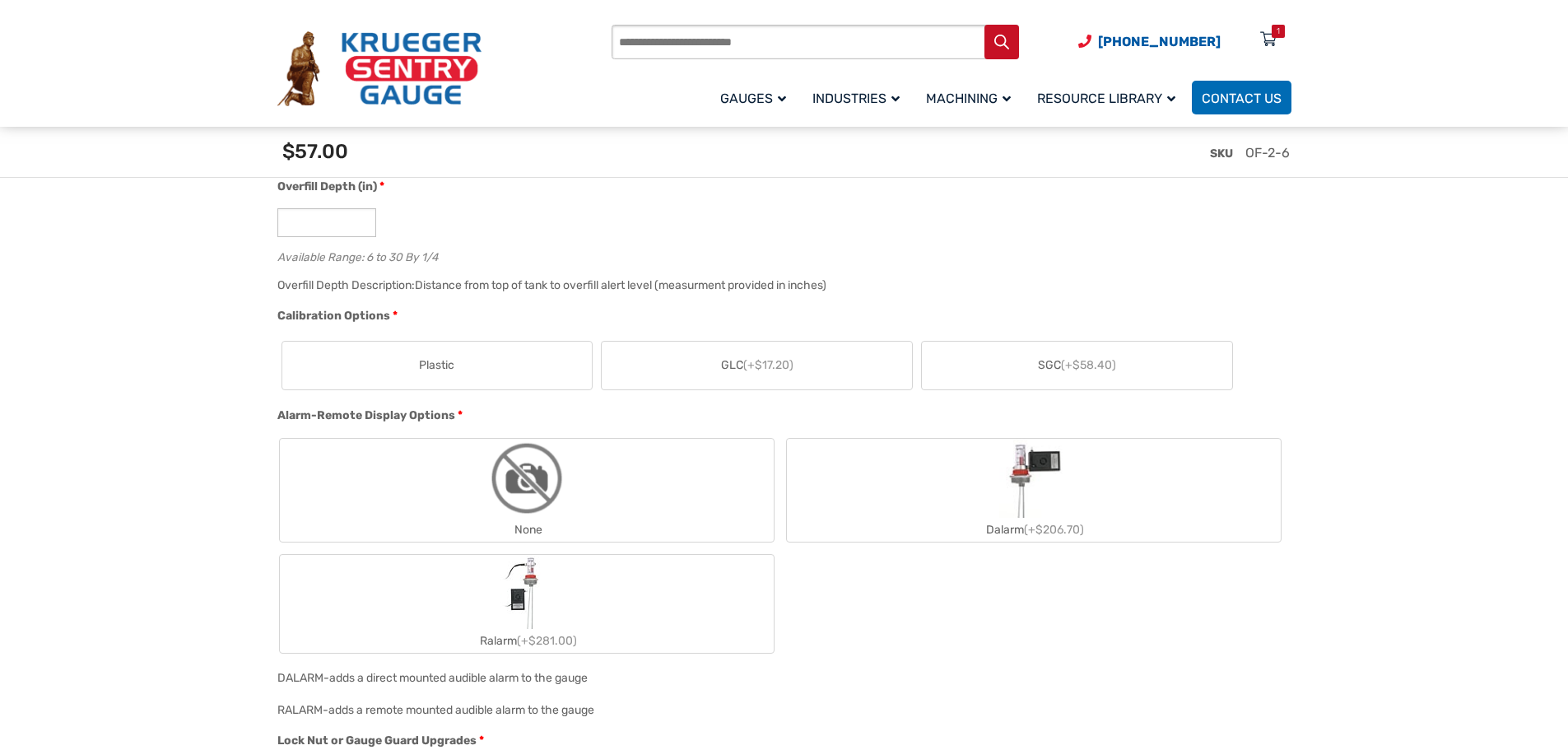
scroll to position [1318, 0]
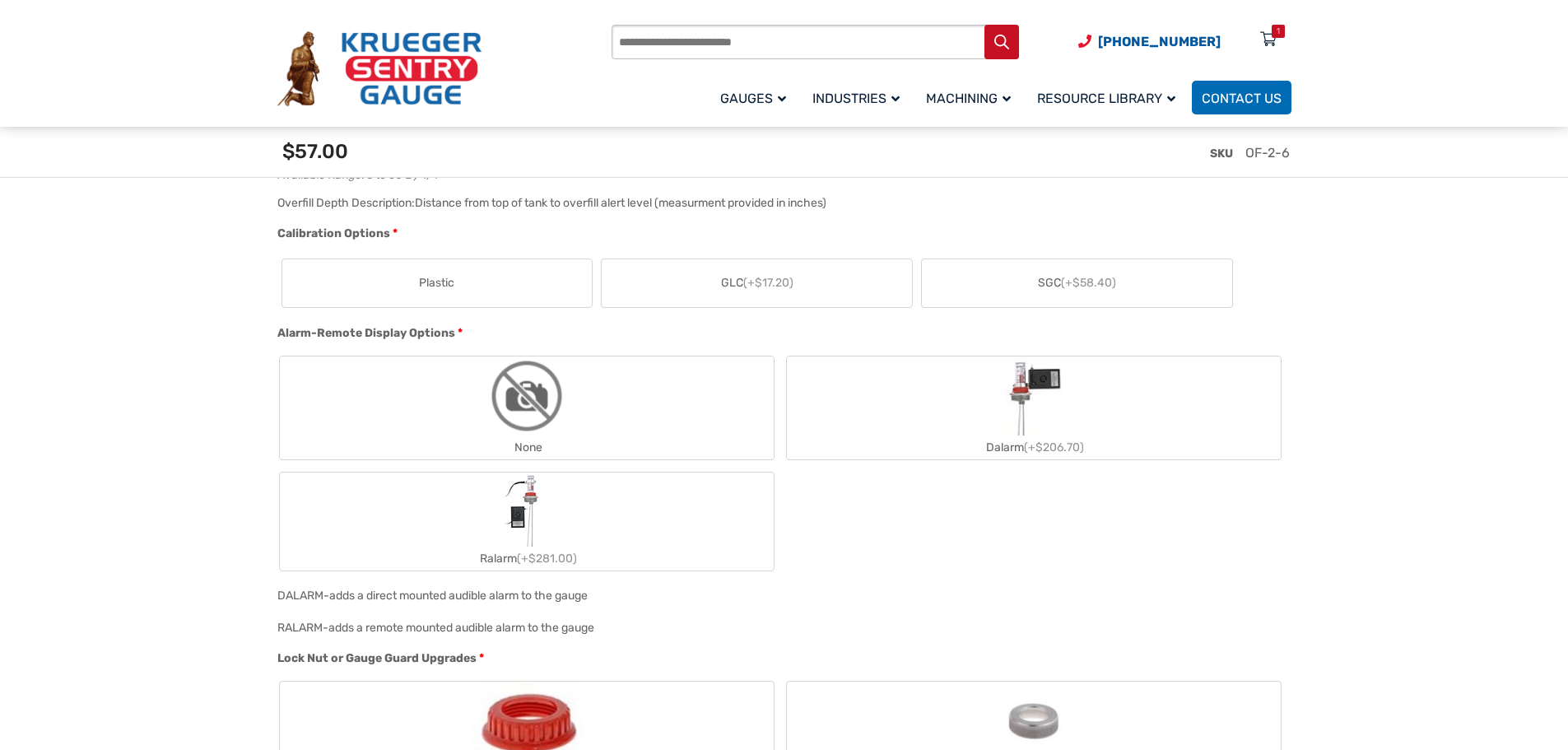
click at [982, 441] on div "Dalarm (+$206.70)" at bounding box center [1034, 447] width 494 height 24
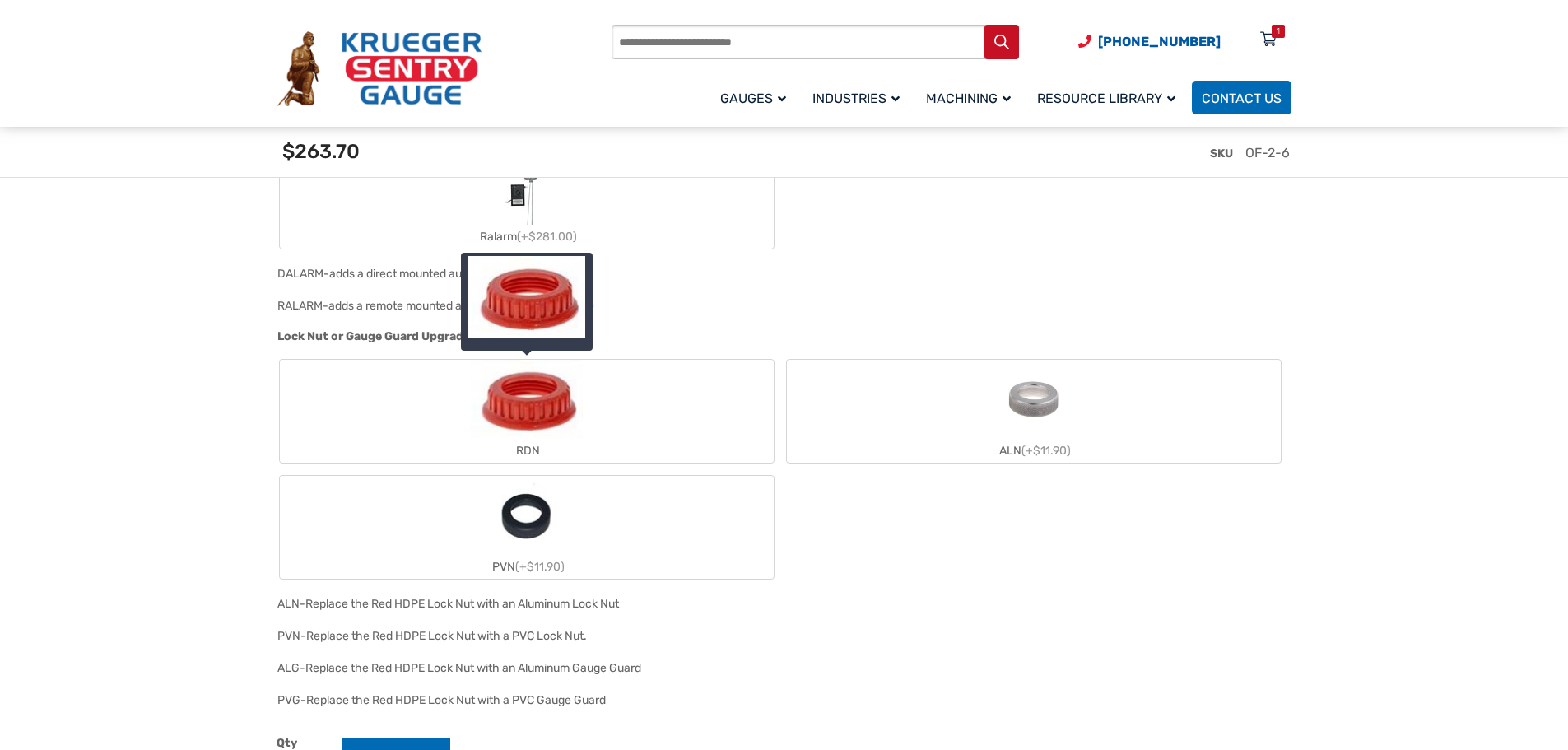
scroll to position [1647, 0]
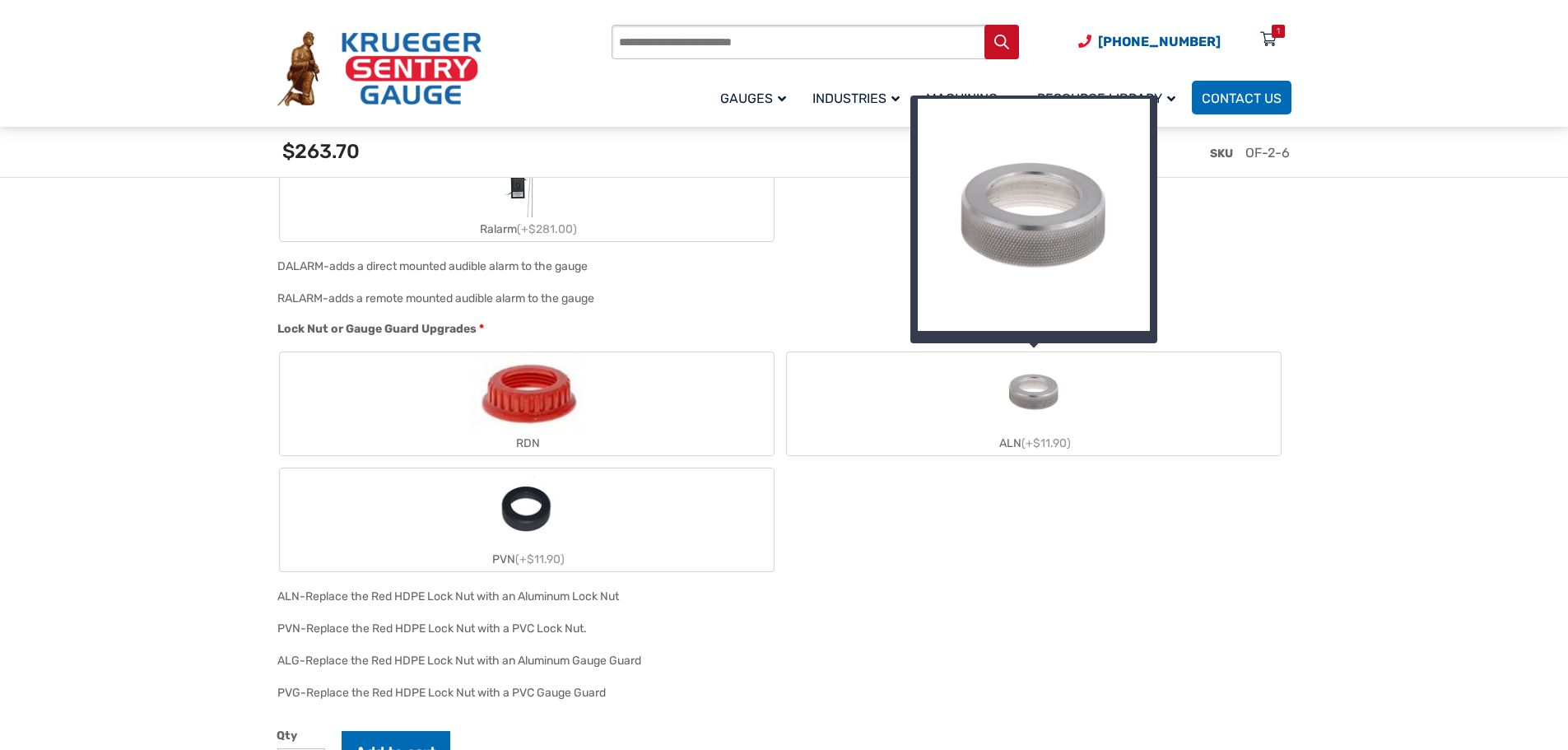
click at [1031, 398] on img "ALN" at bounding box center [1033, 392] width 79 height 79
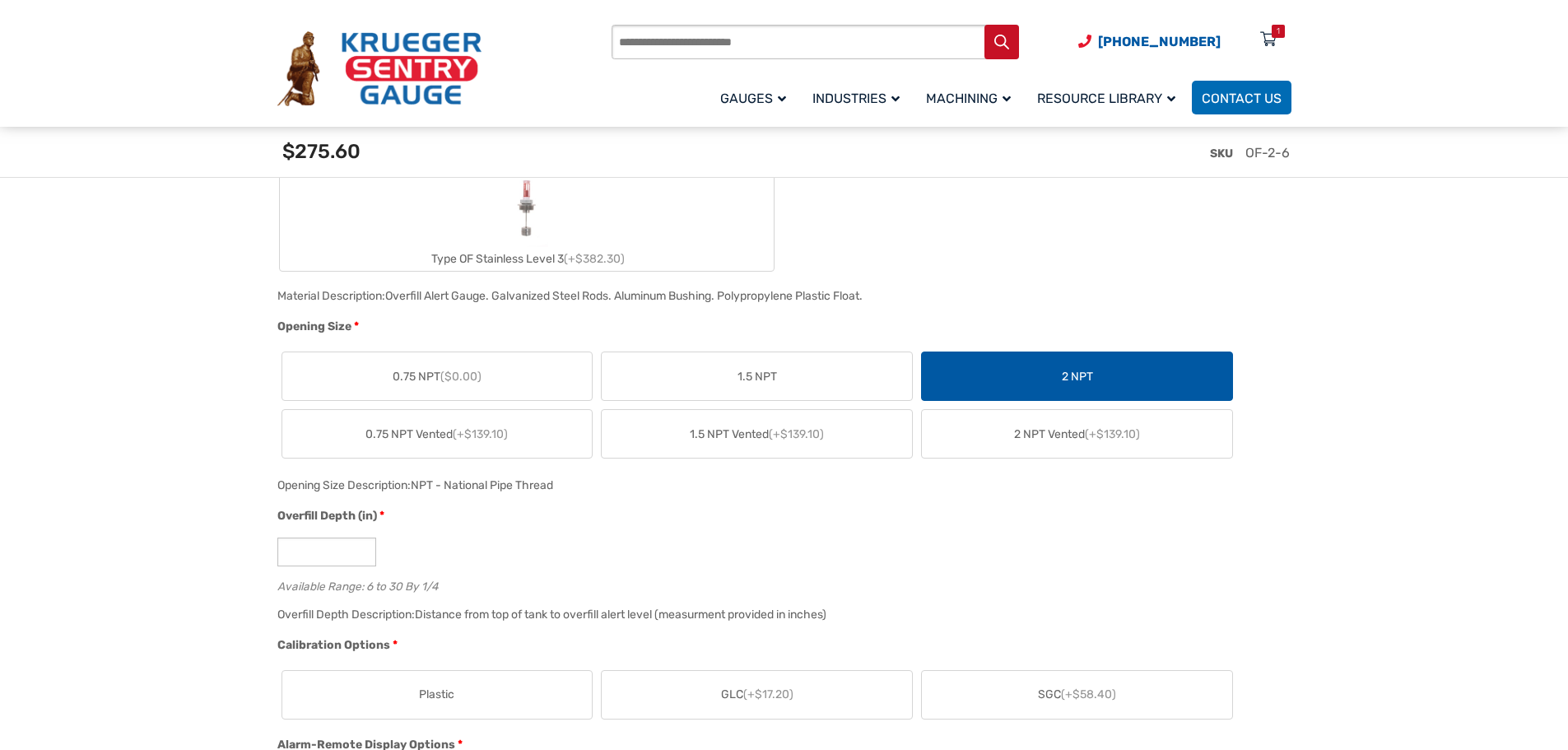
scroll to position [989, 0]
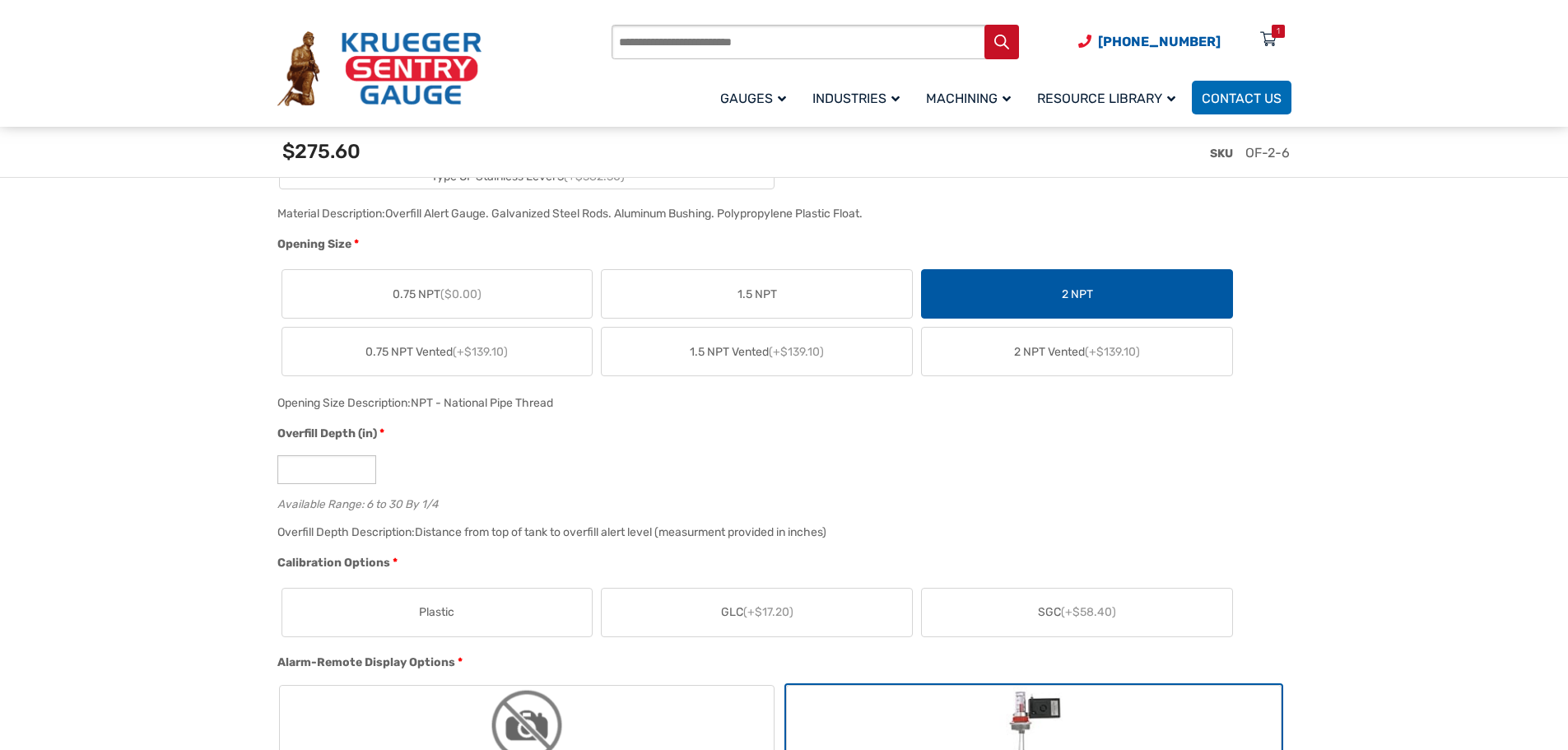
click at [743, 613] on span "GLC (+$17.20)" at bounding box center [757, 612] width 72 height 17
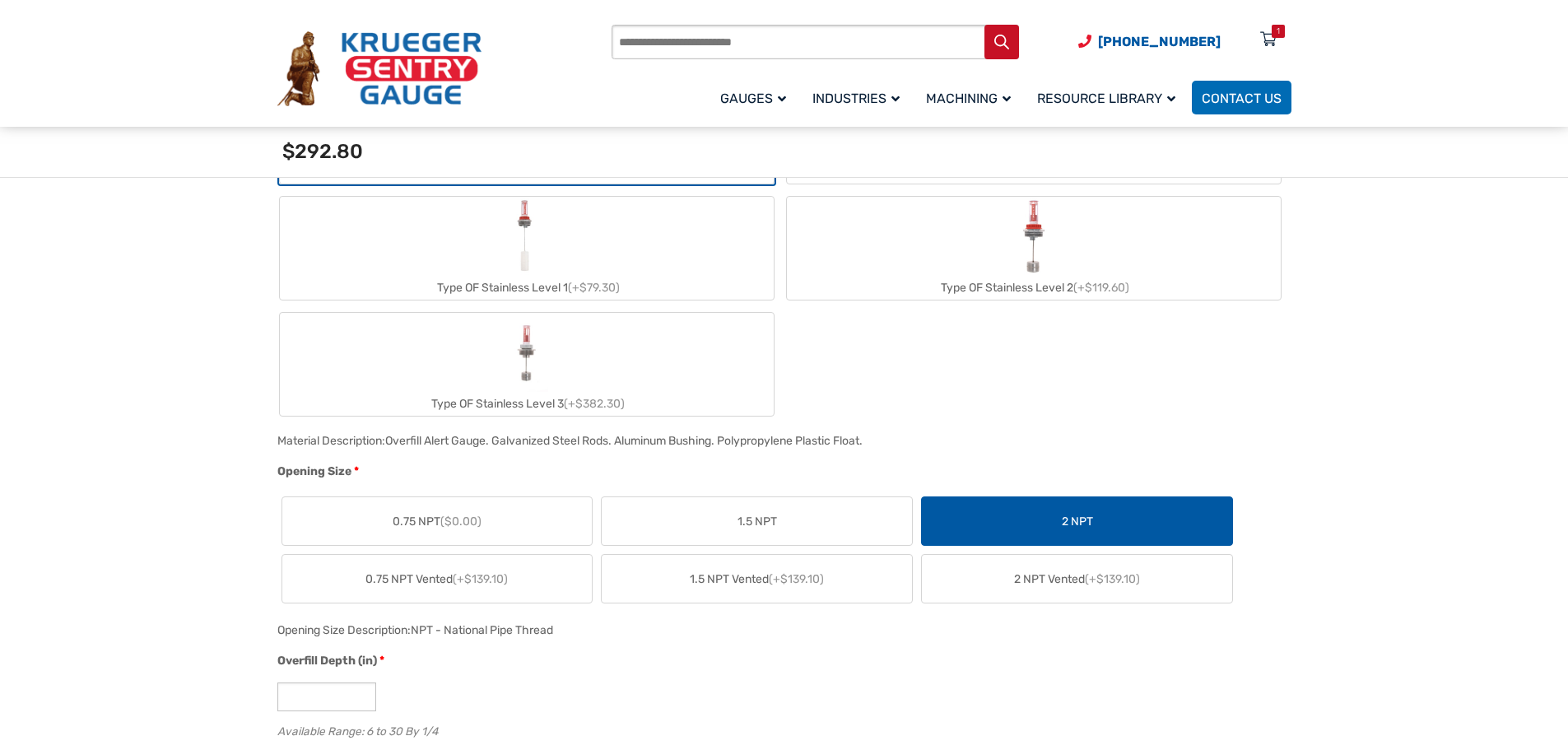
scroll to position [412, 0]
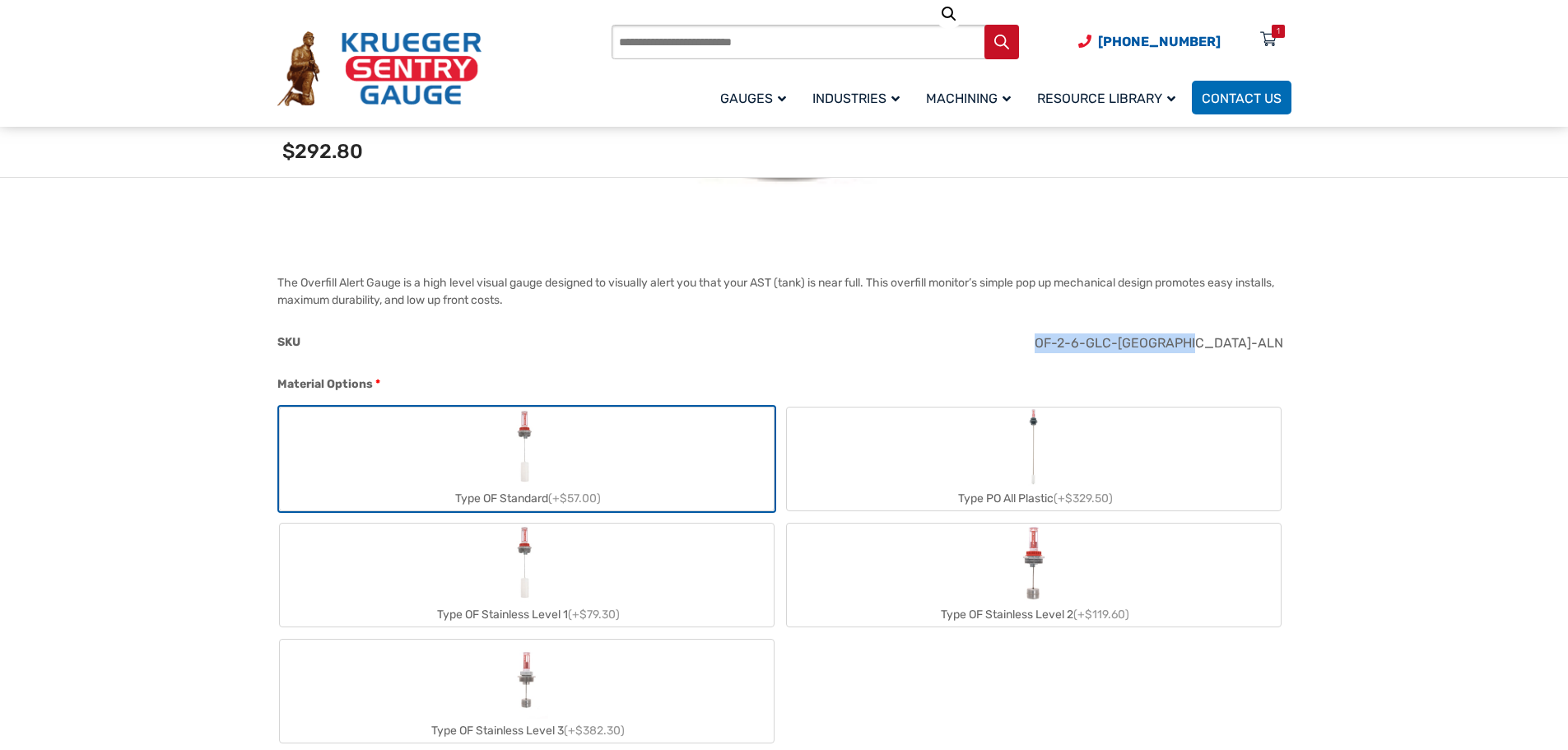
drag, startPoint x: 1289, startPoint y: 341, endPoint x: 1118, endPoint y: 356, distance: 171.7
copy span "OF-2-6-GLC-DALARM-ALN"
click at [660, 45] on input "Products search" at bounding box center [815, 42] width 407 height 35
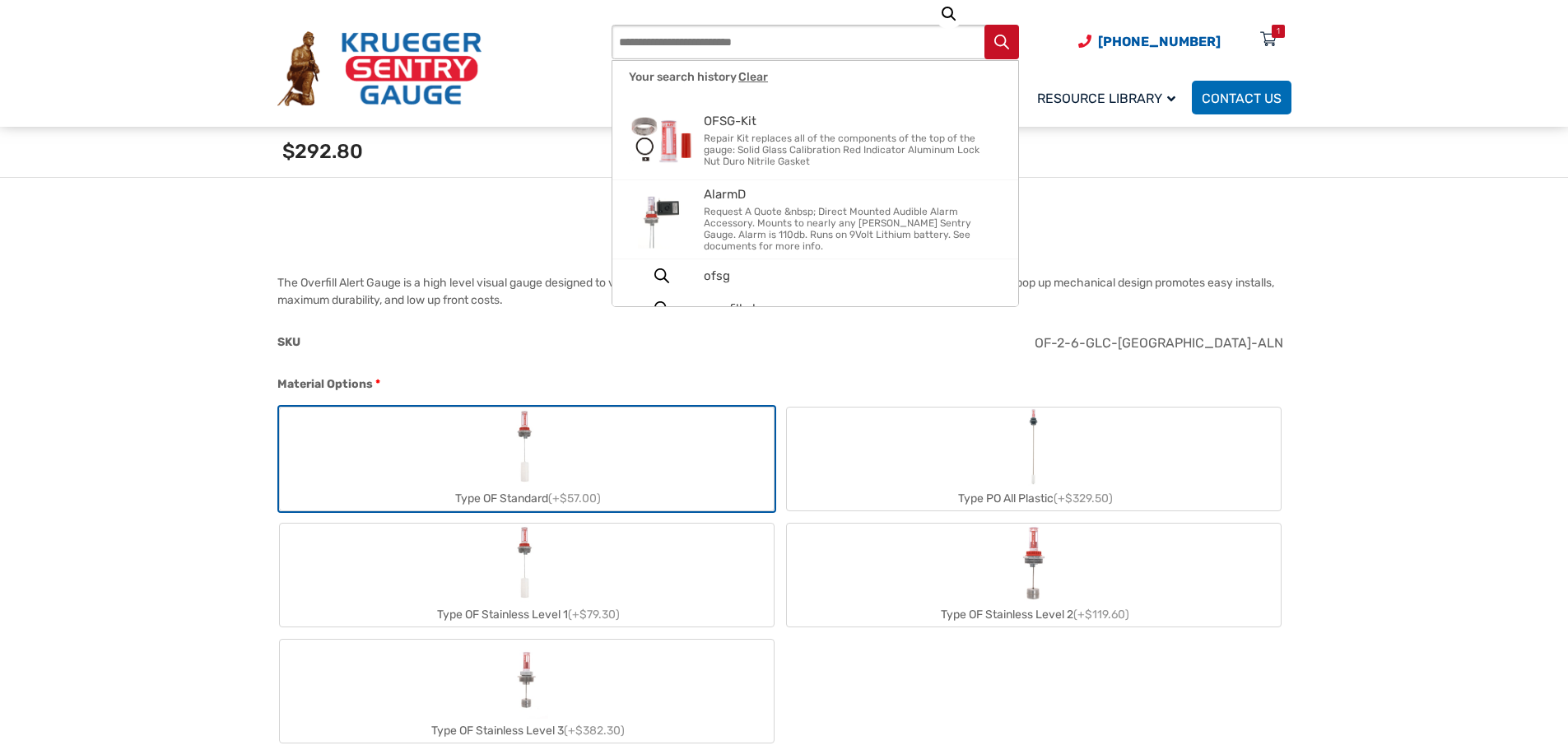
paste input "**********"
type input "**********"
click at [1005, 45] on icon "Search" at bounding box center [1001, 42] width 14 height 14
